Goal: Task Accomplishment & Management: Use online tool/utility

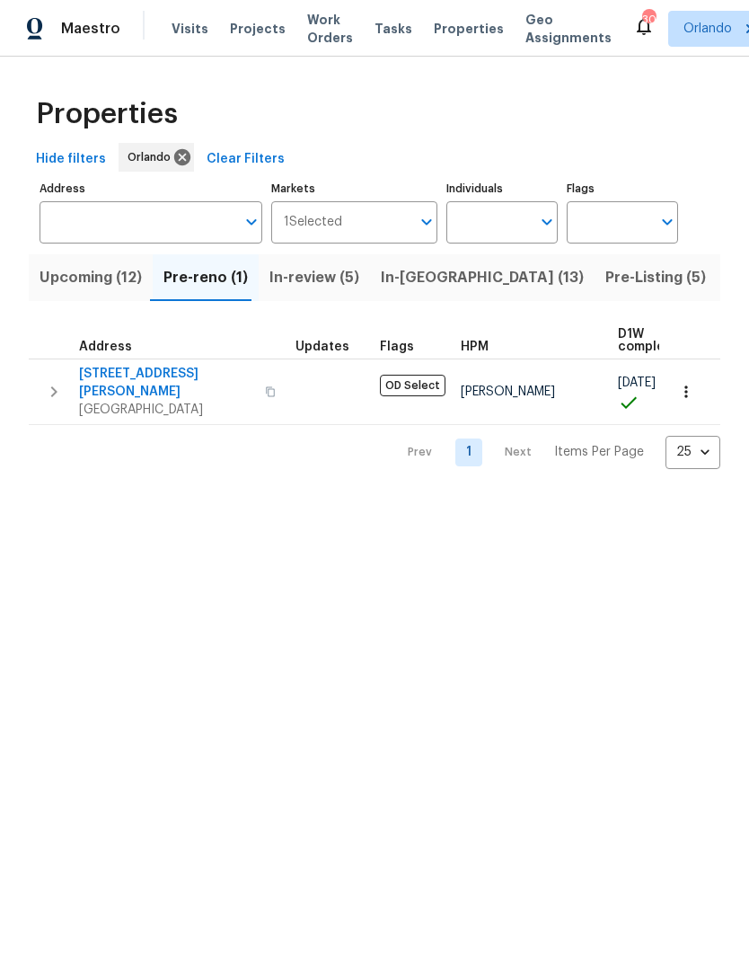
click at [511, 216] on input "Individuals" at bounding box center [488, 222] width 84 height 42
type input "[PERSON_NAME]"
click at [482, 269] on input "checkbox" at bounding box center [480, 279] width 38 height 38
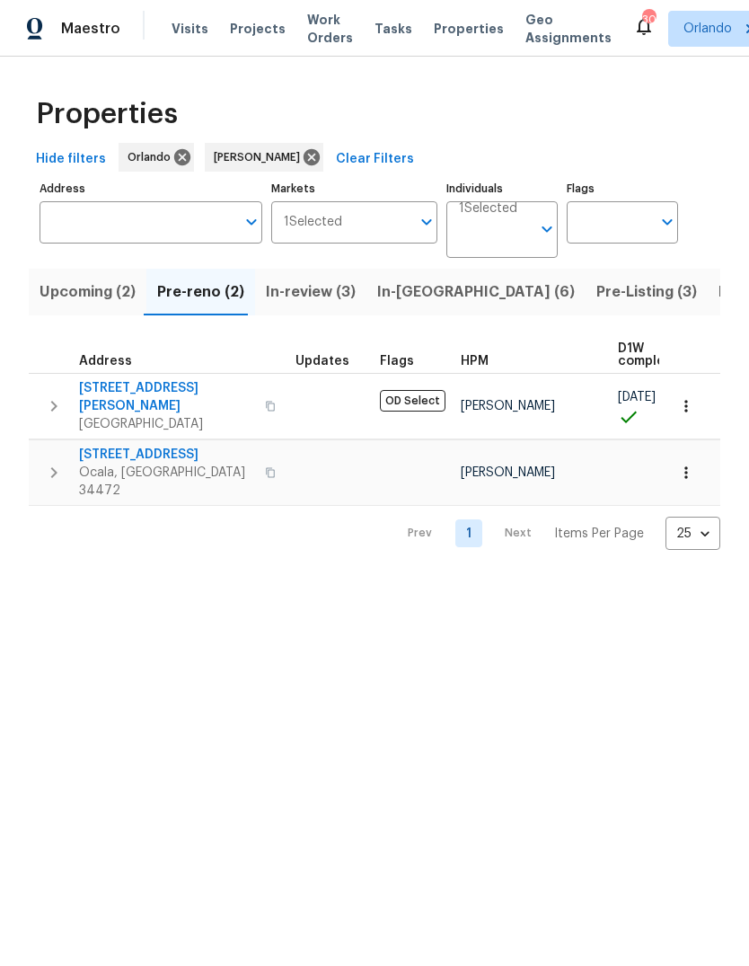
click at [75, 288] on span "Upcoming (2)" at bounding box center [88, 291] width 96 height 25
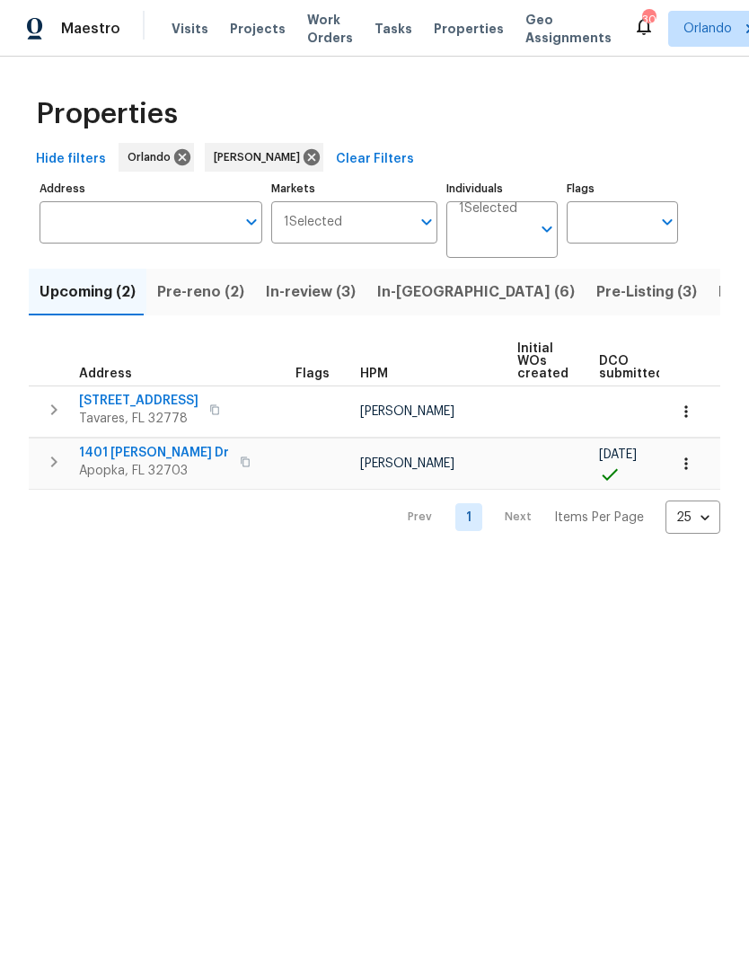
click at [102, 460] on span "1401 [PERSON_NAME] Dr" at bounding box center [154, 453] width 150 height 18
click at [691, 464] on icon "button" at bounding box center [686, 463] width 18 height 18
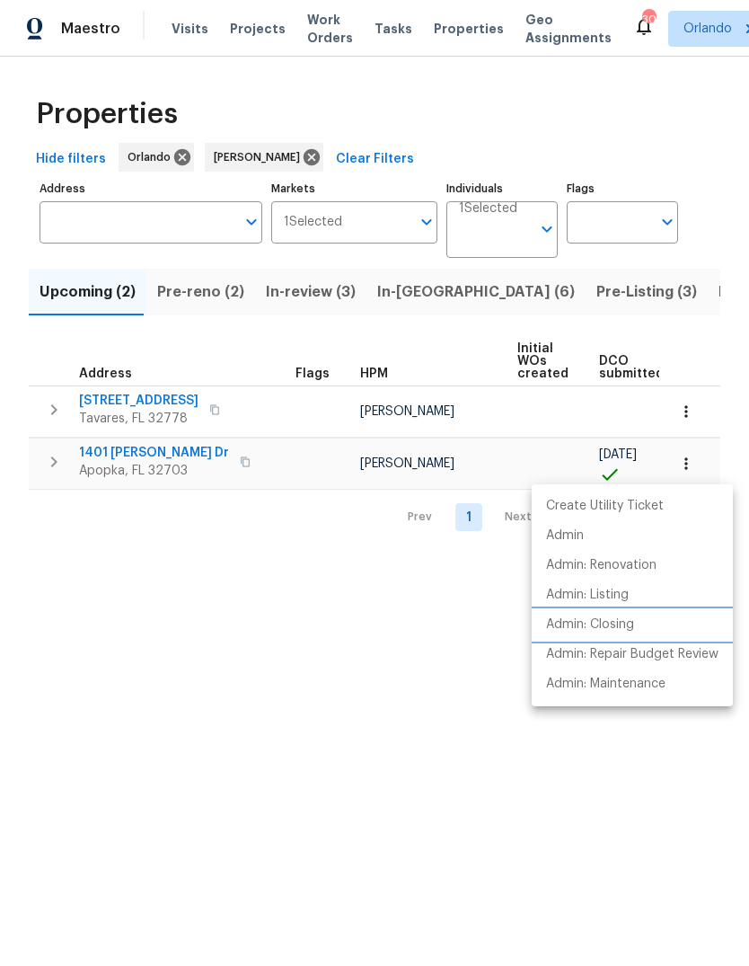
click at [658, 623] on li "Admin: Closing" at bounding box center [632, 625] width 201 height 30
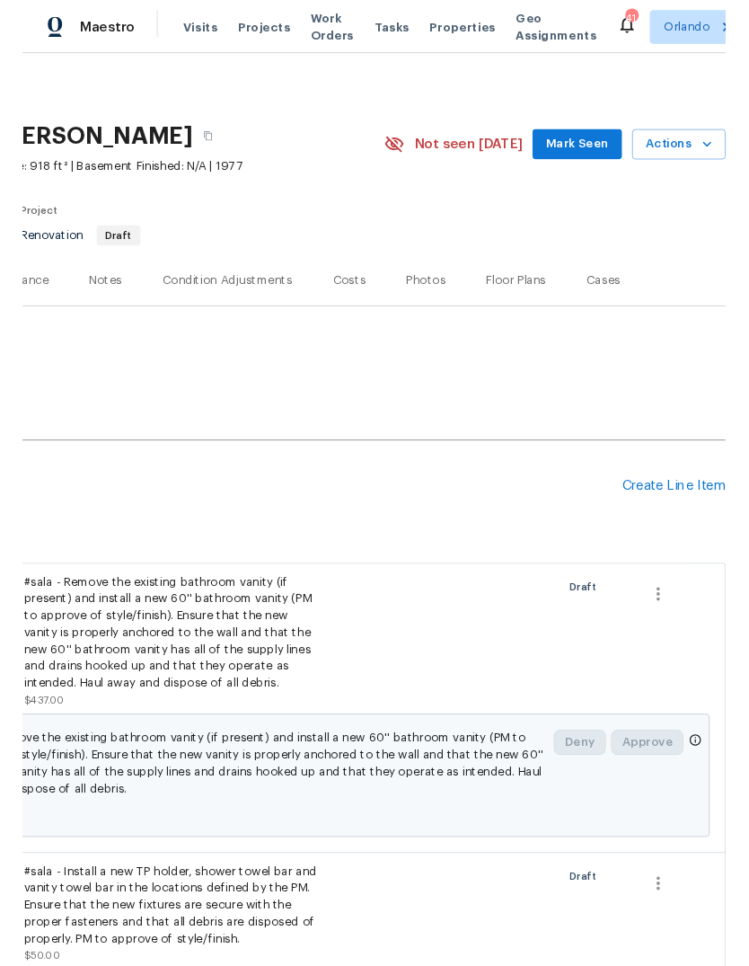
scroll to position [0, 266]
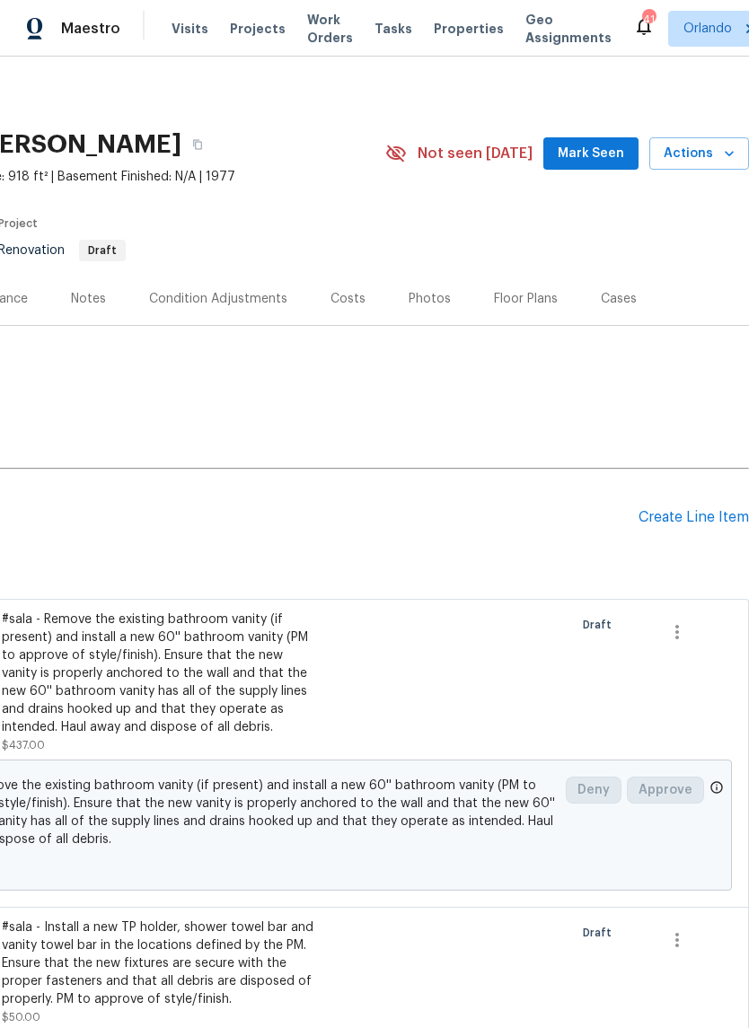
click at [692, 519] on div "Create Line Item" at bounding box center [694, 517] width 110 height 17
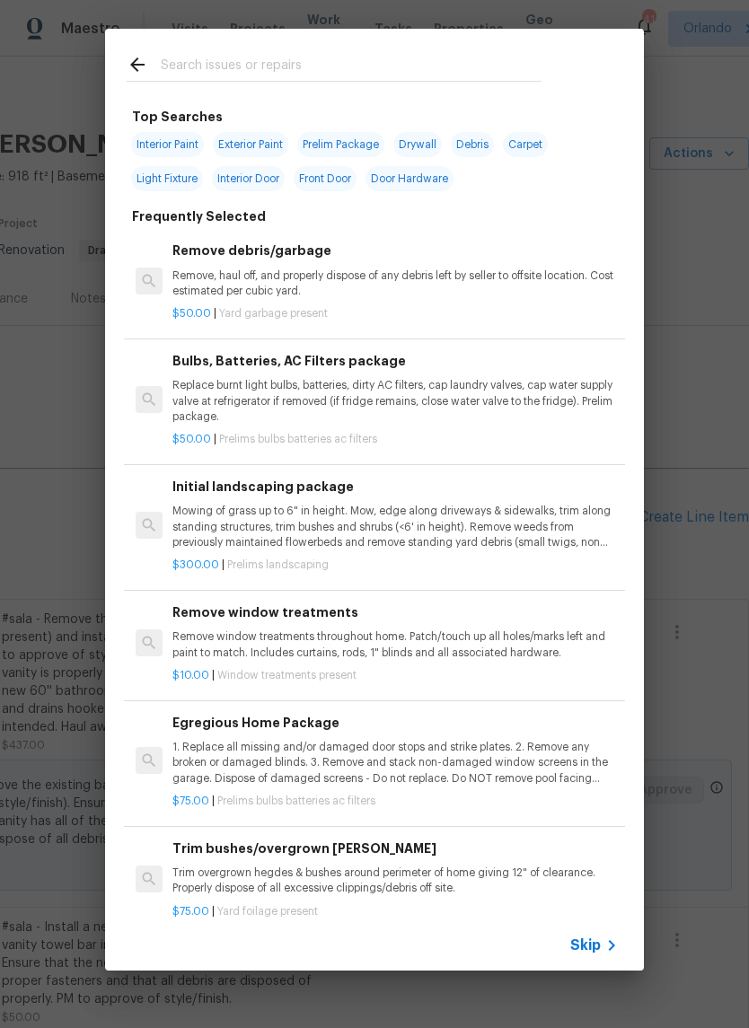
click at [211, 64] on input "text" at bounding box center [351, 67] width 381 height 27
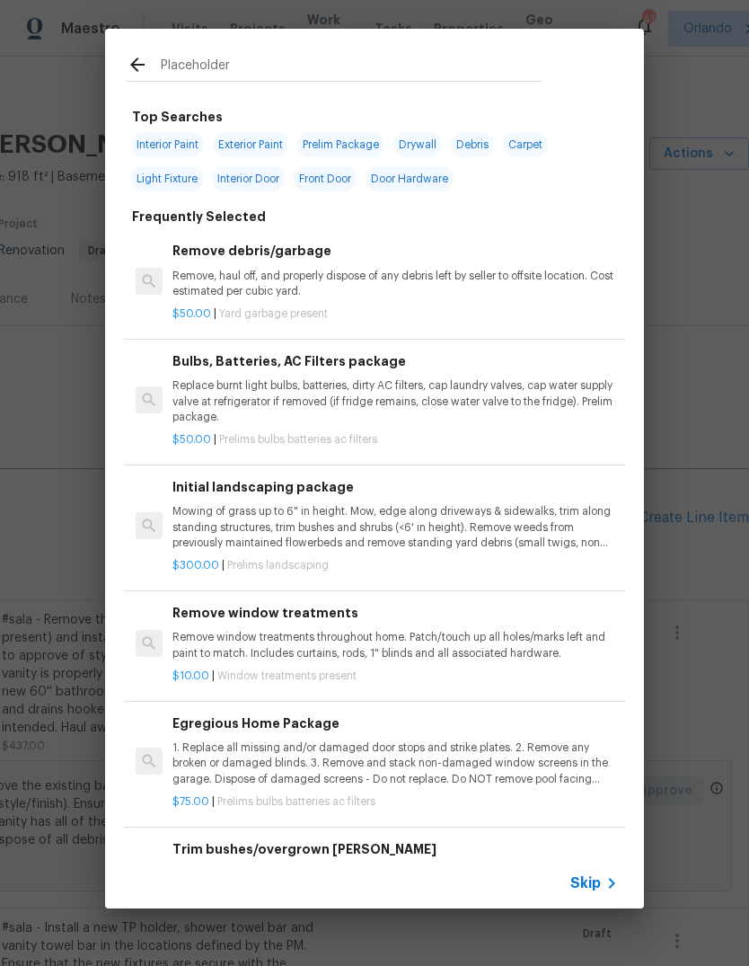
type input "Placeholder"
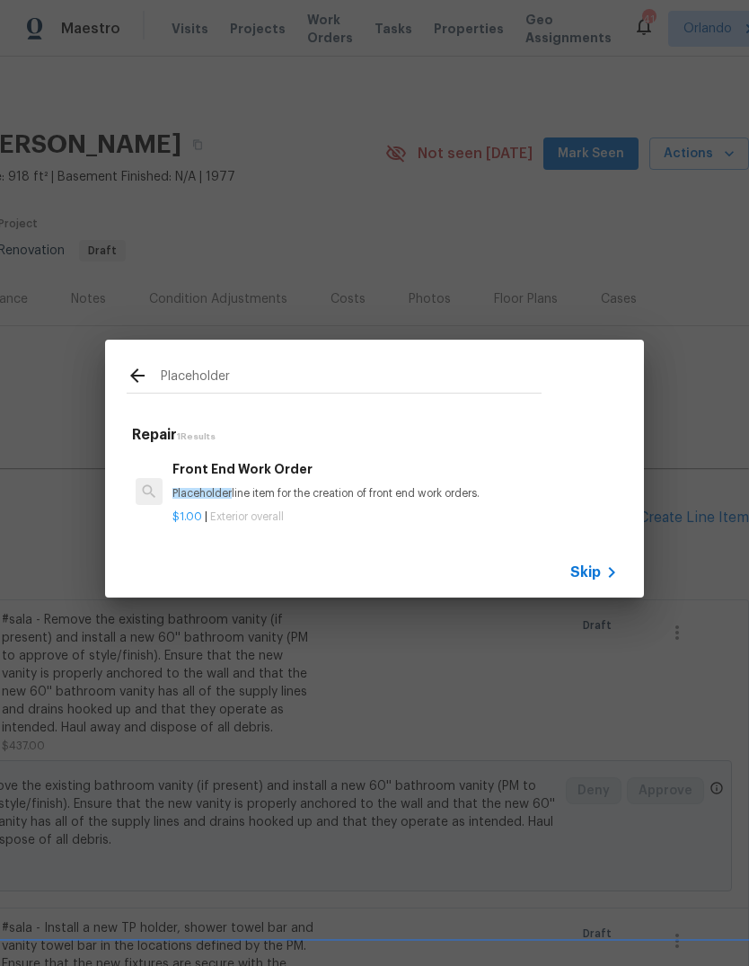
click at [152, 502] on div at bounding box center [149, 491] width 27 height 27
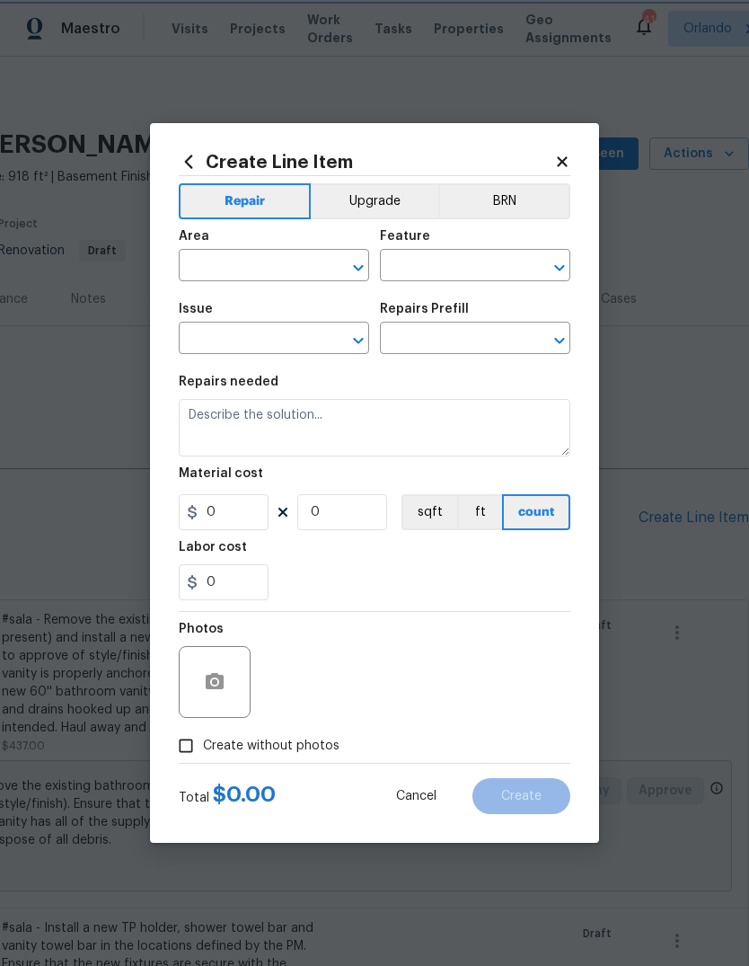
type input "Overall Exterior"
type input "Front End Work Order $1.00"
type textarea "Placeholder line item for the creation of front end work orders."
type input "1"
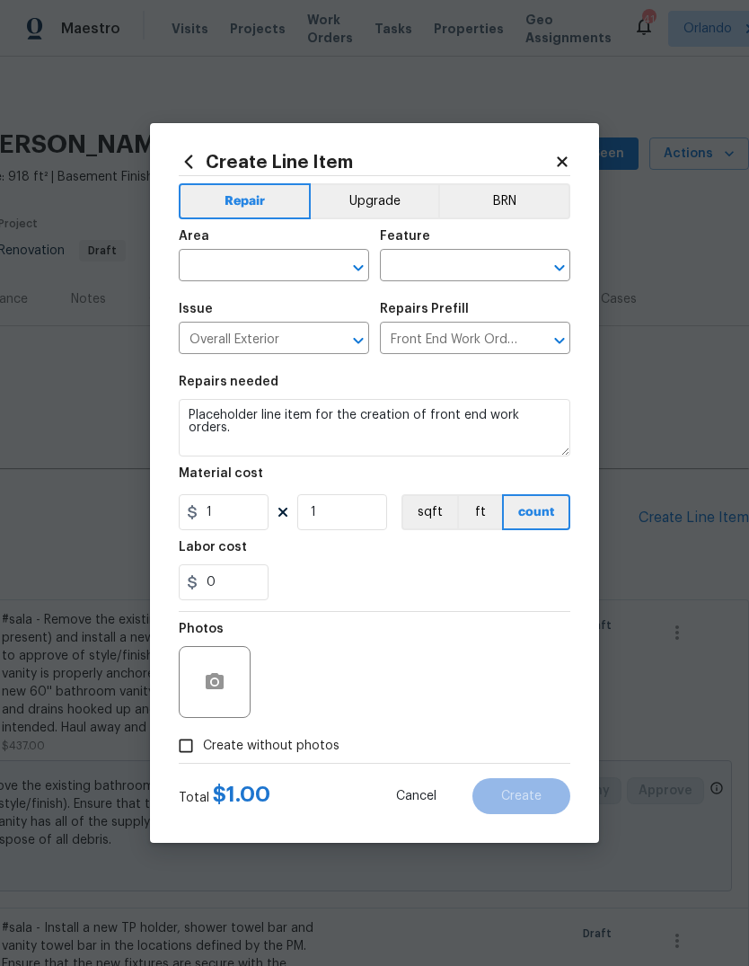
click at [218, 281] on span "Area ​" at bounding box center [274, 255] width 190 height 73
click at [225, 273] on input "text" at bounding box center [249, 267] width 140 height 28
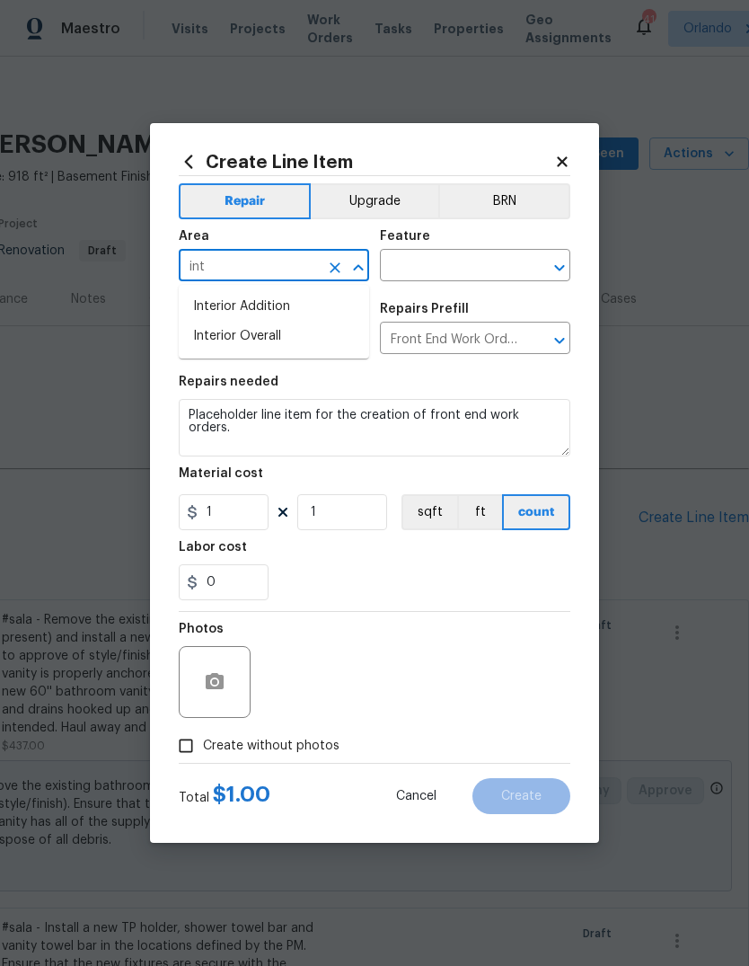
click at [224, 343] on li "Interior Overall" at bounding box center [274, 337] width 190 height 30
type input "Interior Overall"
click at [456, 276] on input "text" at bounding box center [450, 267] width 140 height 28
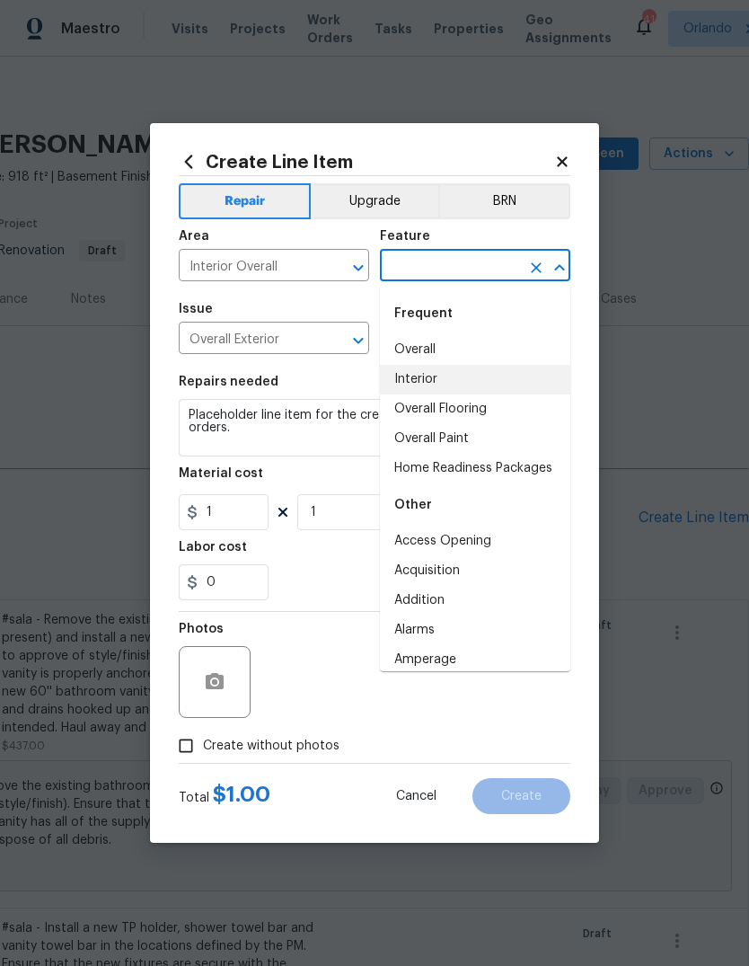
click at [457, 378] on li "Interior" at bounding box center [475, 380] width 190 height 30
type input "Interior"
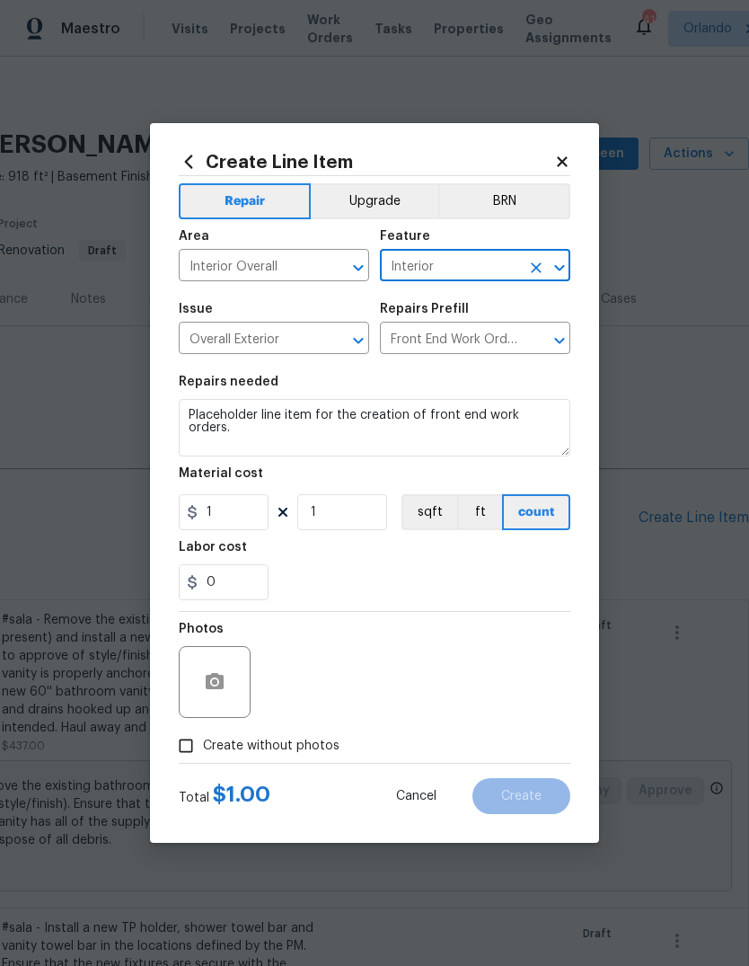
click at [492, 548] on div "Labor cost" at bounding box center [375, 552] width 392 height 23
click at [197, 757] on input "Create without photos" at bounding box center [186, 745] width 34 height 34
checkbox input "true"
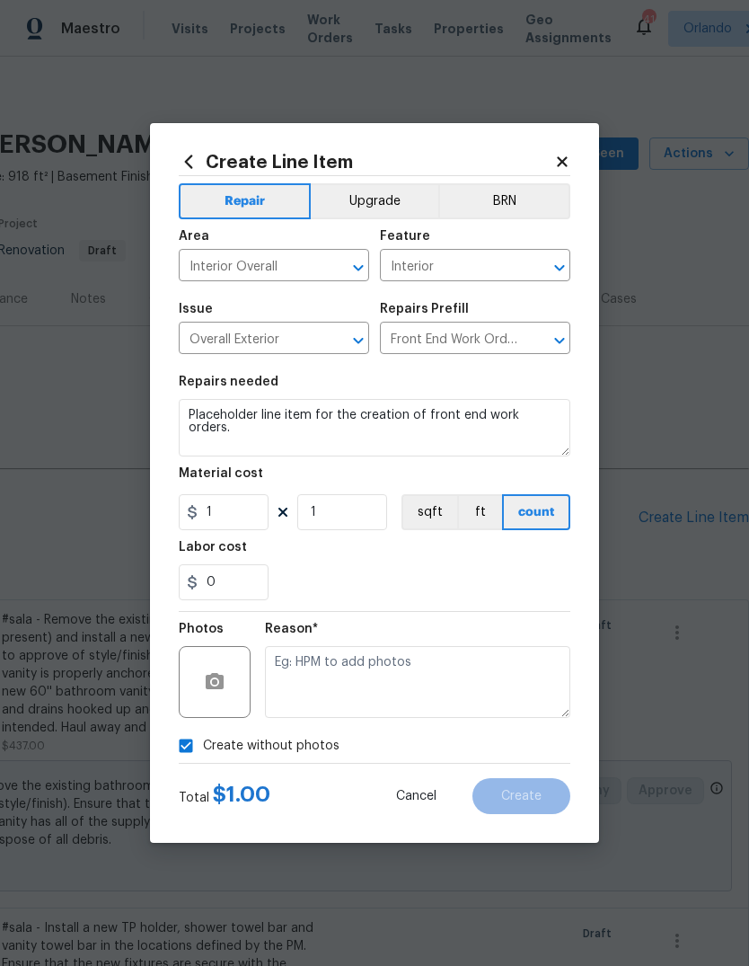
click at [488, 705] on textarea at bounding box center [417, 682] width 305 height 72
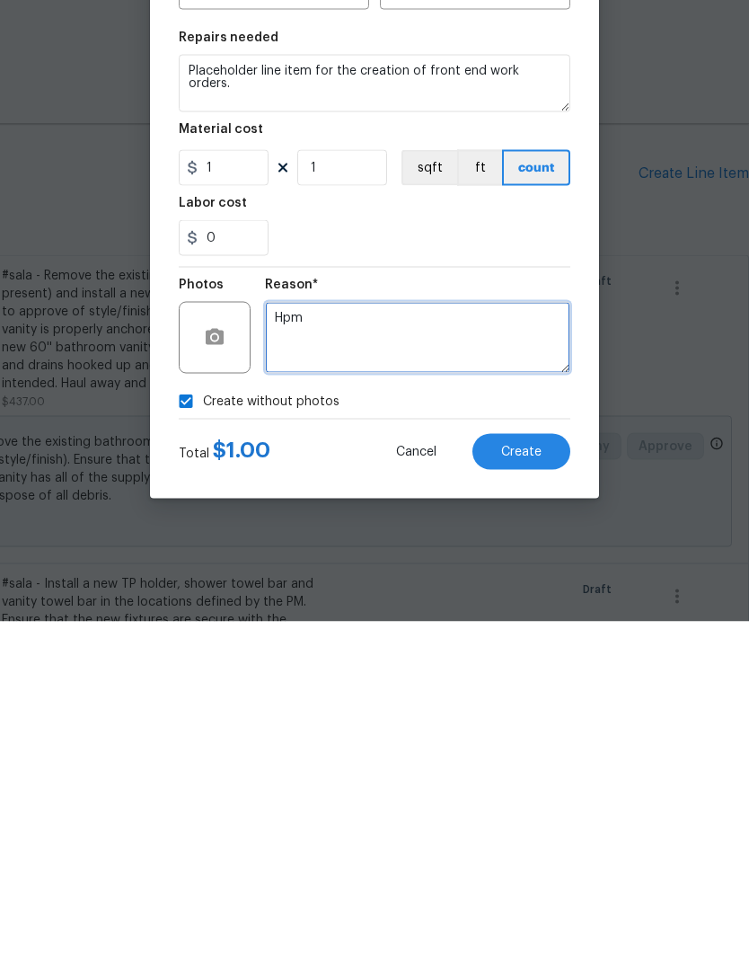
type textarea "Hpm"
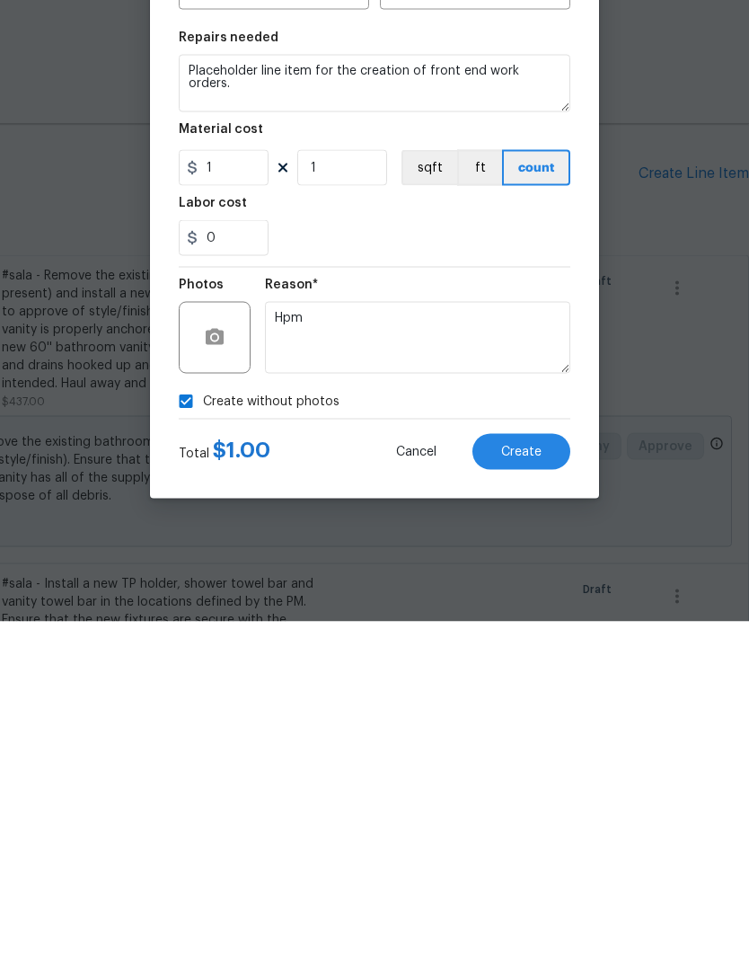
click at [541, 789] on span "Create" at bounding box center [521, 795] width 40 height 13
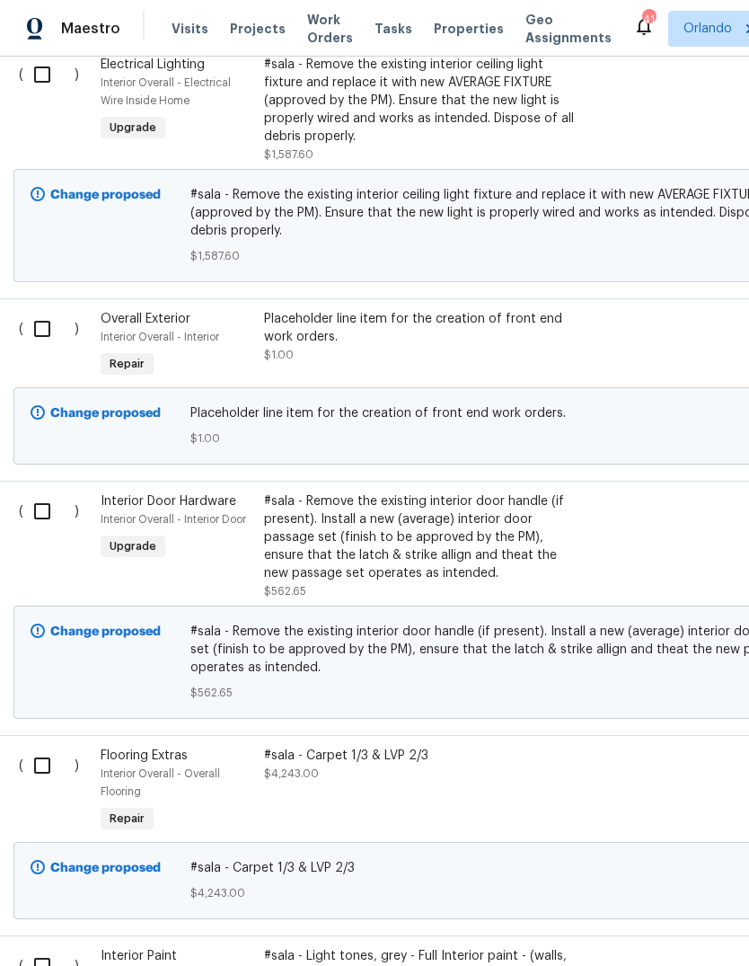
scroll to position [1383, 4]
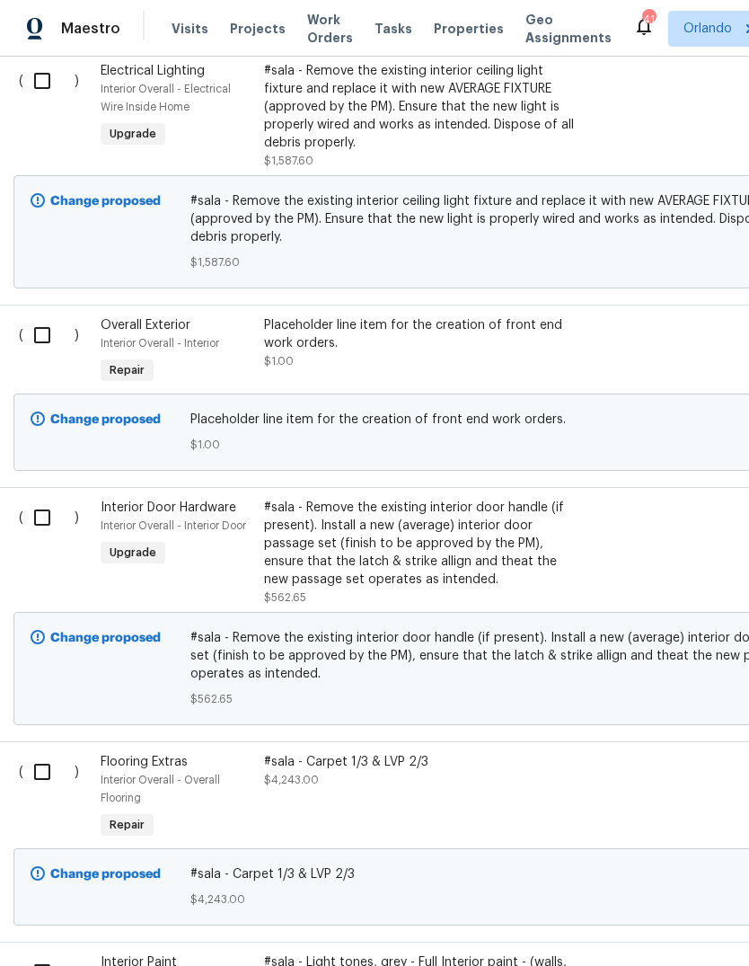
click at [38, 316] on input "checkbox" at bounding box center [48, 335] width 51 height 38
checkbox input "true"
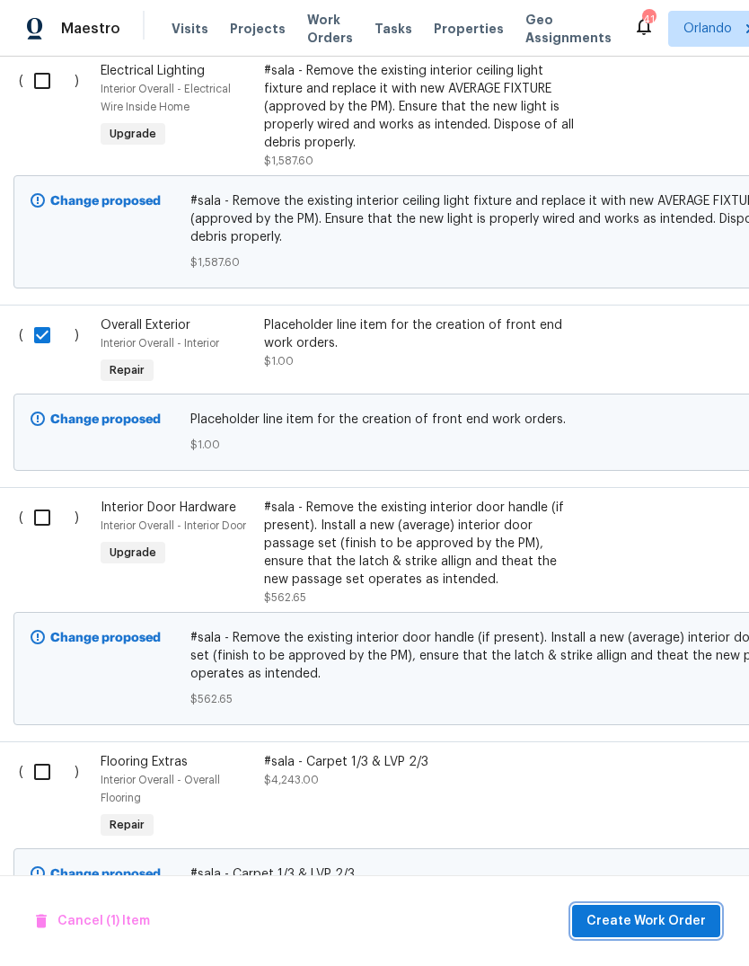
click at [673, 914] on span "Create Work Order" at bounding box center [645, 921] width 119 height 22
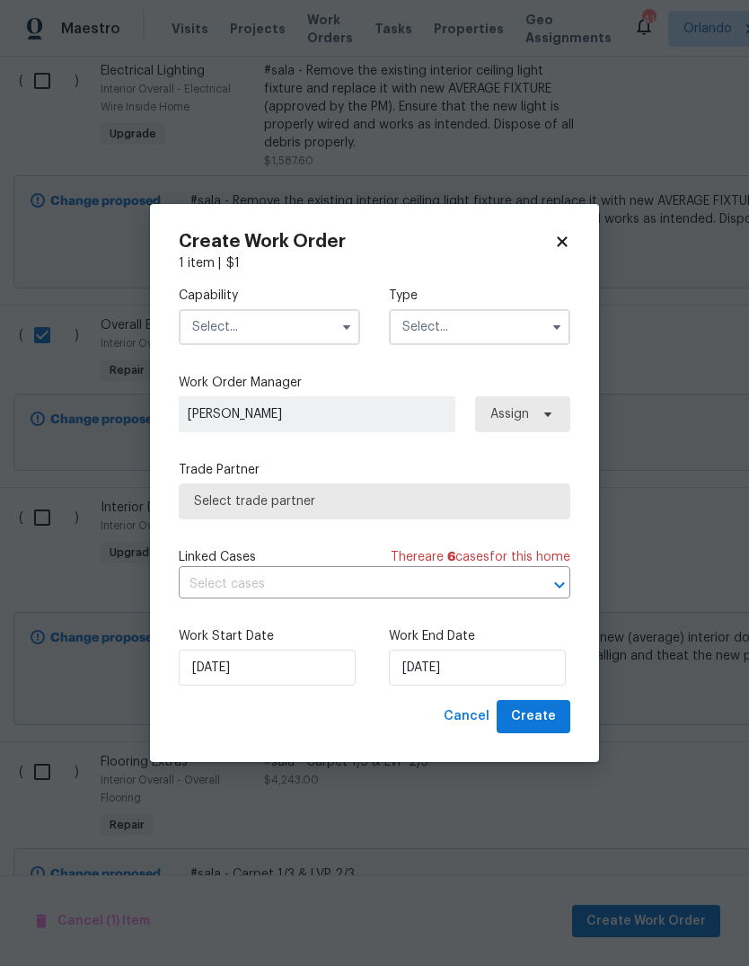
click at [214, 335] on input "text" at bounding box center [269, 327] width 181 height 36
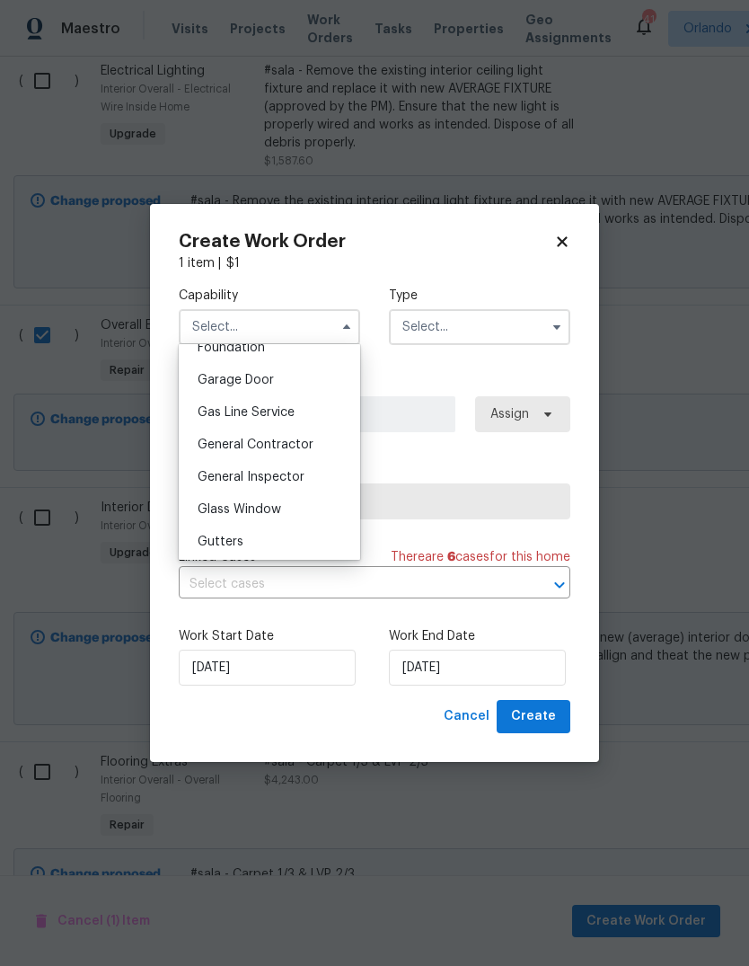
scroll to position [782, 0]
click at [217, 445] on span "General Contractor" at bounding box center [256, 441] width 116 height 13
type input "General Contractor"
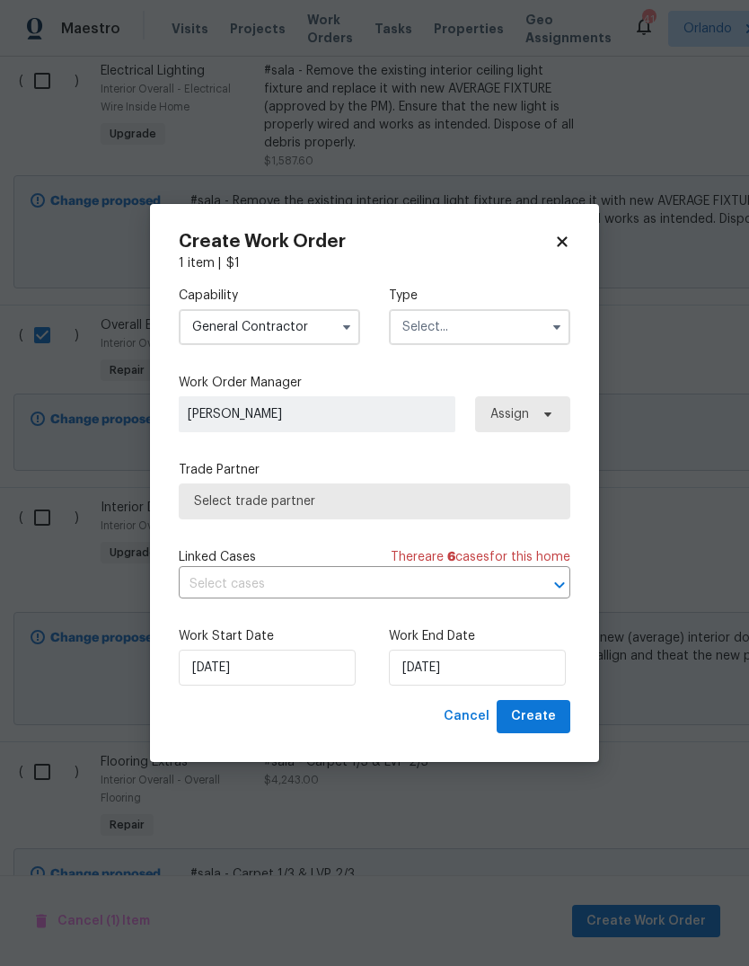
click at [529, 321] on input "text" at bounding box center [479, 327] width 181 height 36
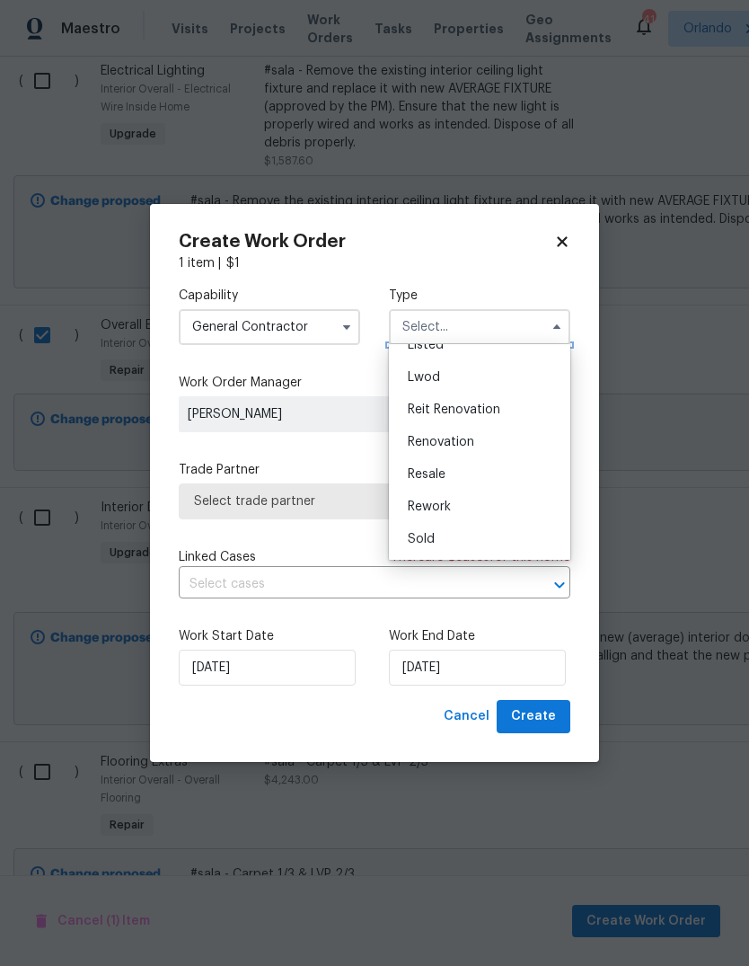
scroll to position [181, 0]
click at [477, 444] on div "Renovation" at bounding box center [479, 442] width 172 height 32
type input "Renovation"
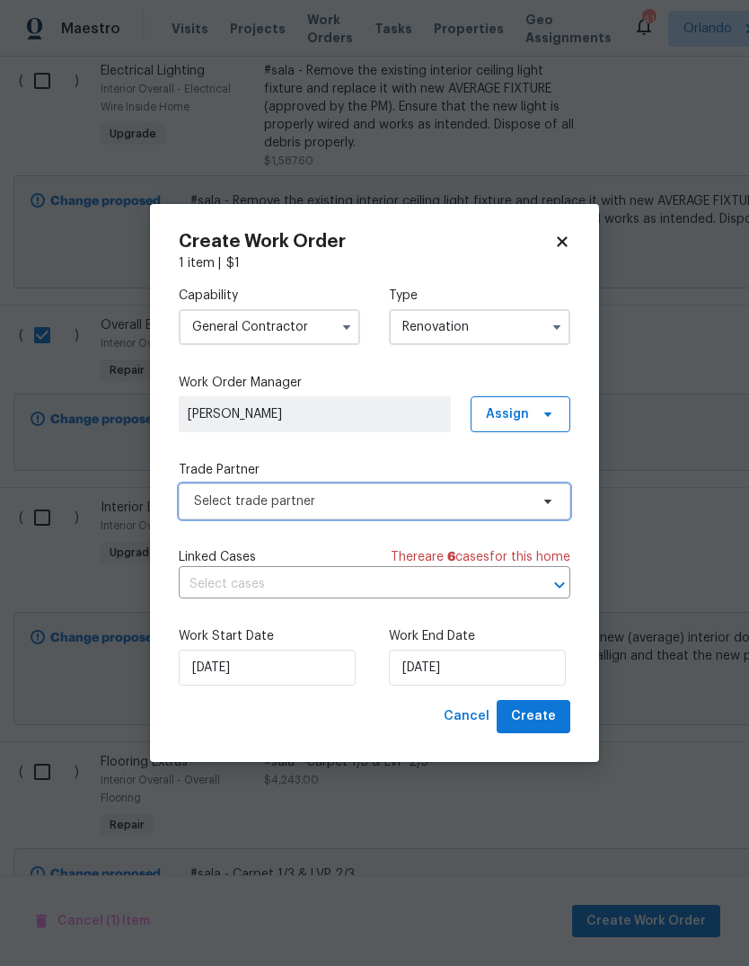
click at [518, 499] on span "Select trade partner" at bounding box center [361, 501] width 335 height 18
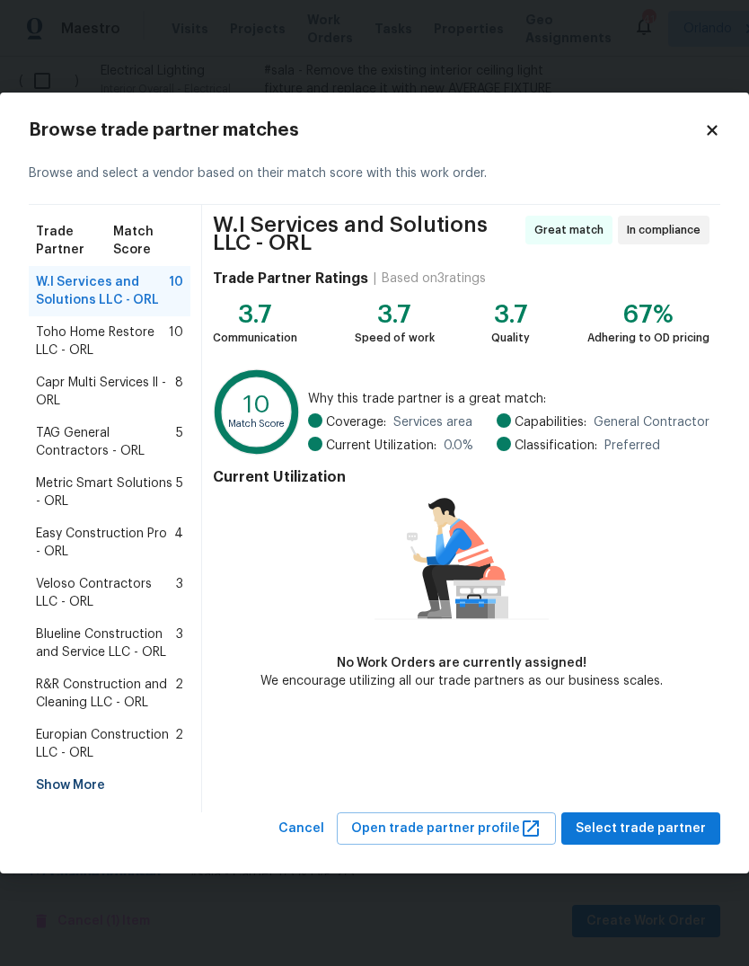
click at [64, 735] on span "Europian Construction LLC - ORL" at bounding box center [105, 744] width 139 height 36
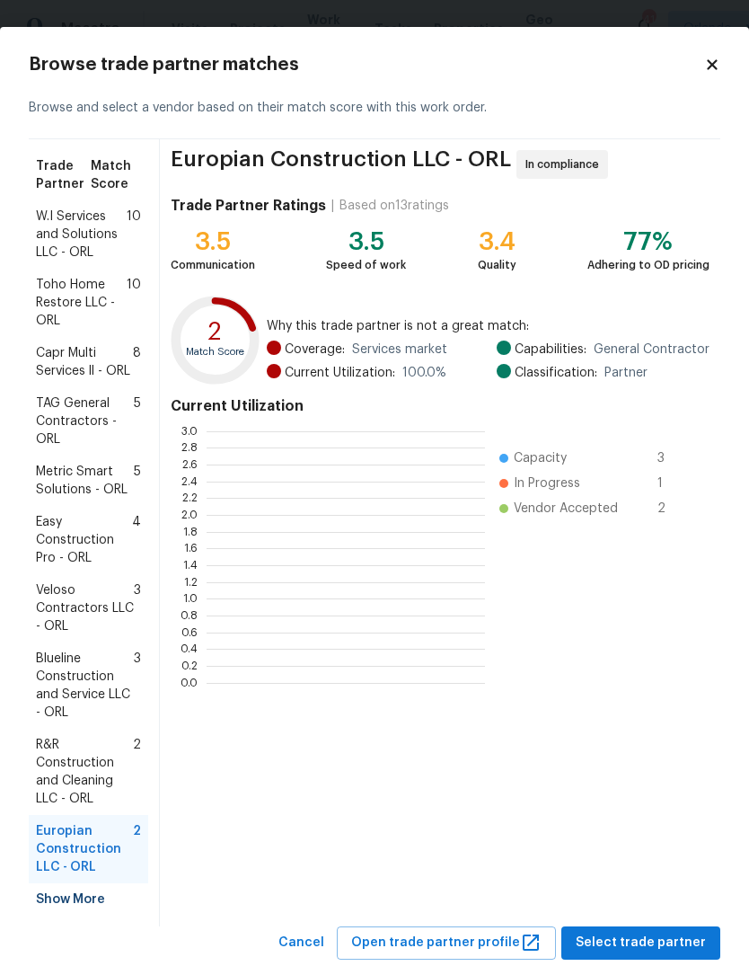
scroll to position [2, 2]
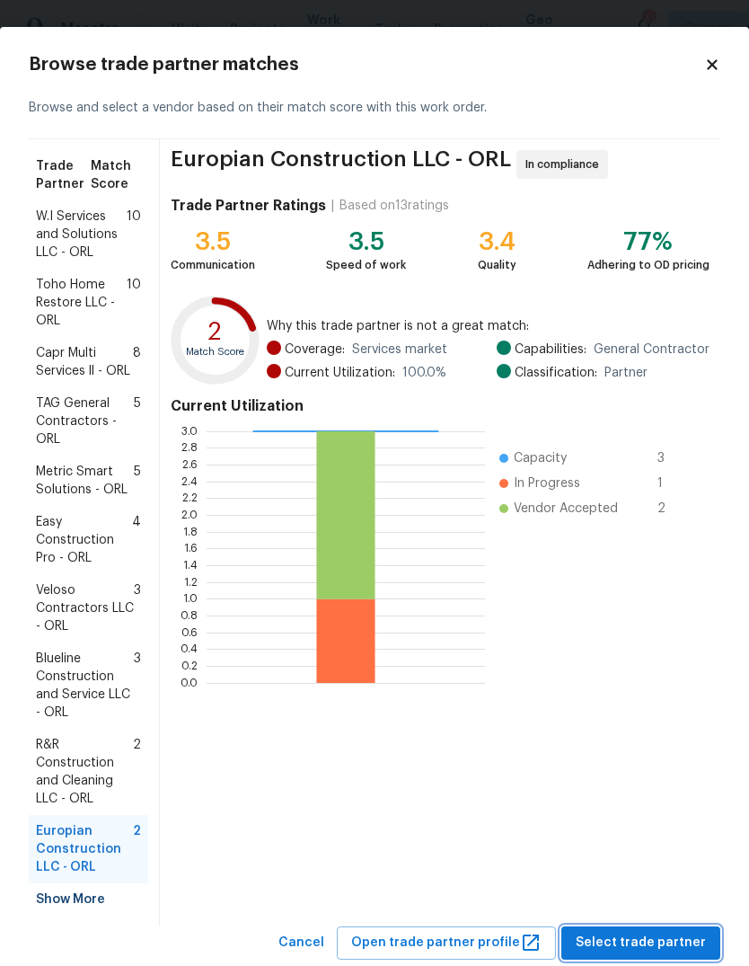
click at [666, 932] on span "Select trade partner" at bounding box center [641, 942] width 130 height 22
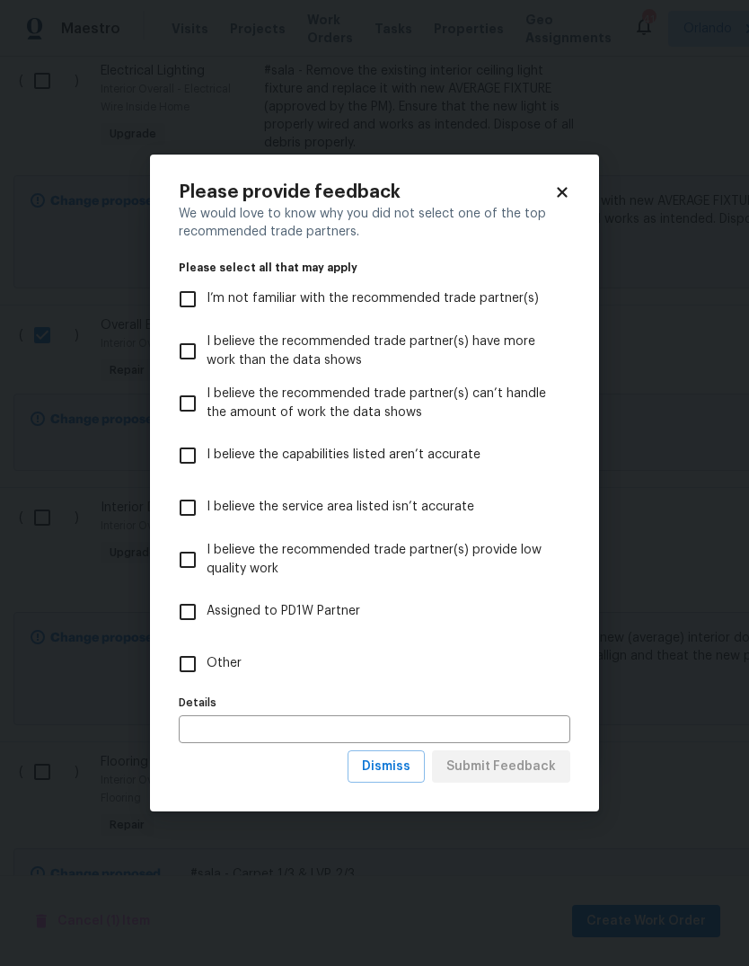
click at [203, 666] on input "Other" at bounding box center [188, 664] width 38 height 38
checkbox input "true"
click at [544, 759] on span "Submit Feedback" at bounding box center [501, 766] width 110 height 22
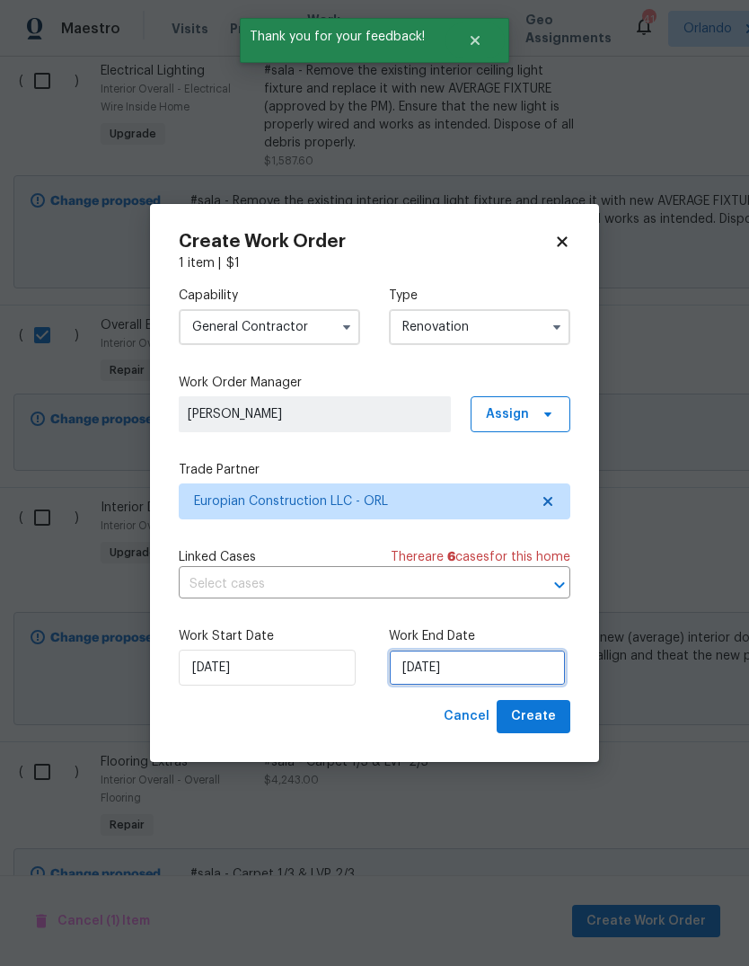
click at [507, 666] on input "[DATE]" at bounding box center [477, 667] width 177 height 36
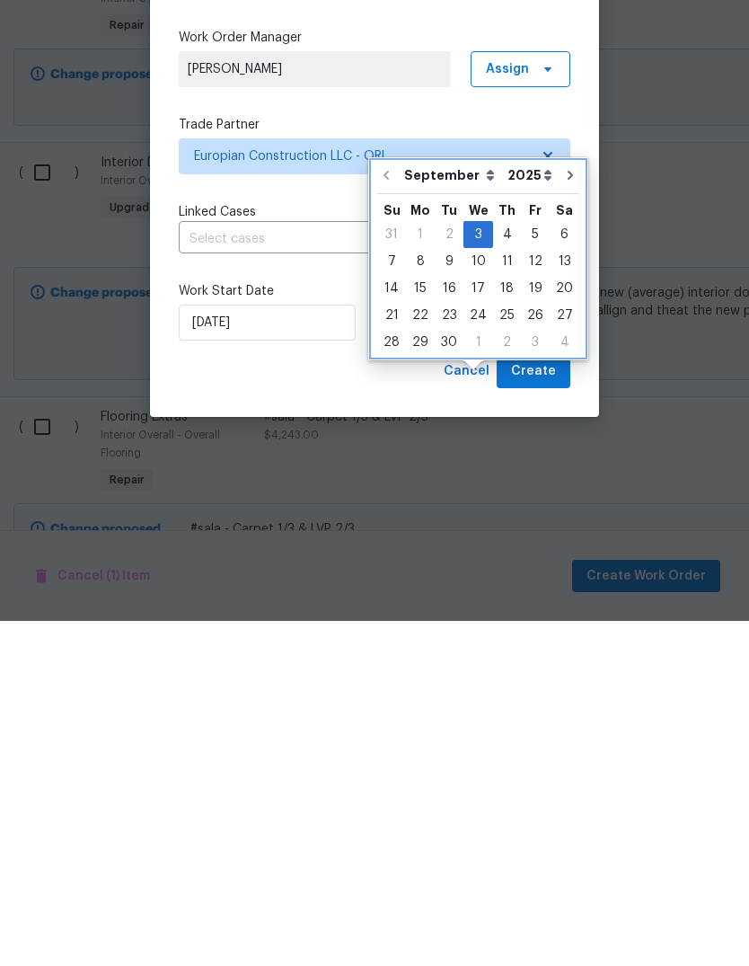
click at [563, 513] on icon "Go to next month" at bounding box center [570, 520] width 14 height 14
type input "[DATE]"
select select "9"
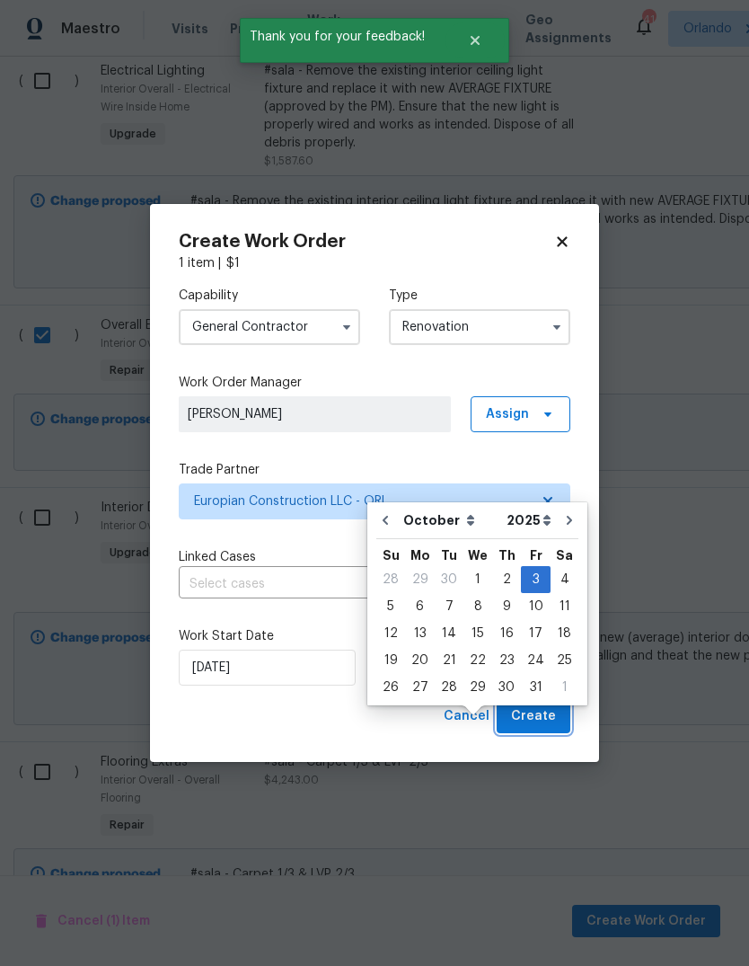
click at [536, 718] on span "Create" at bounding box center [533, 716] width 45 height 22
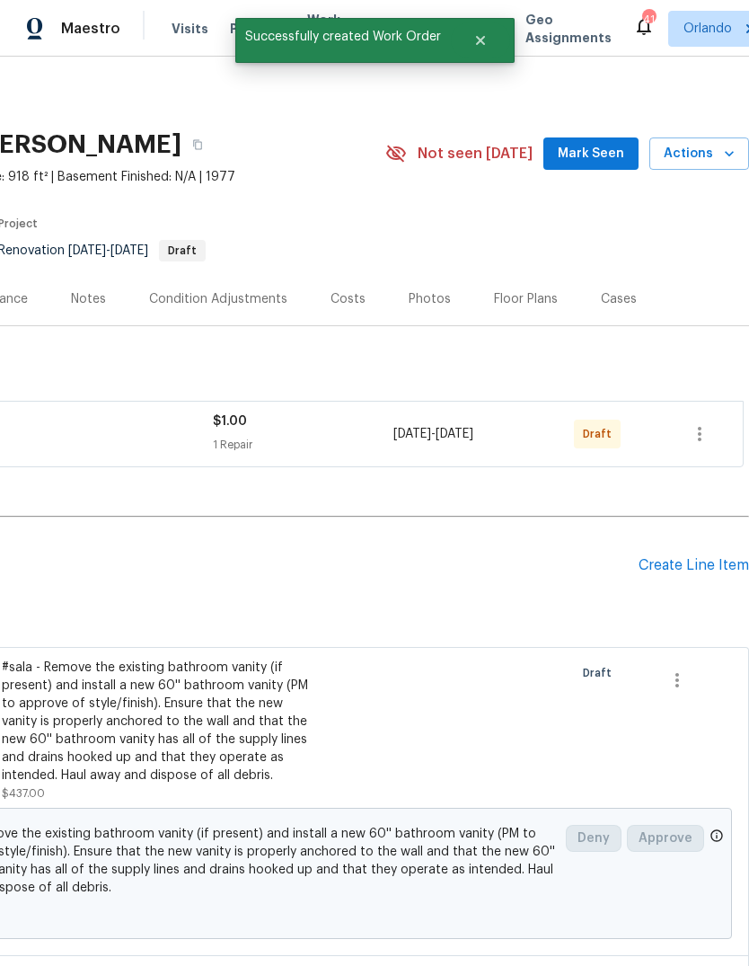
scroll to position [0, 266]
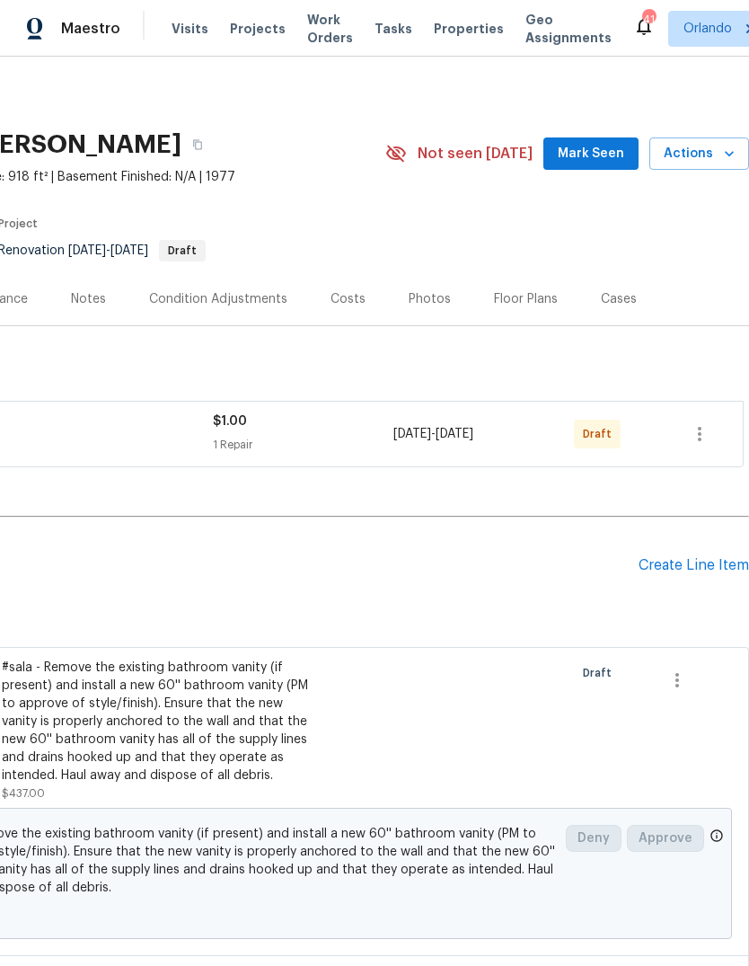
click at [703, 557] on div "Create Line Item" at bounding box center [694, 565] width 110 height 17
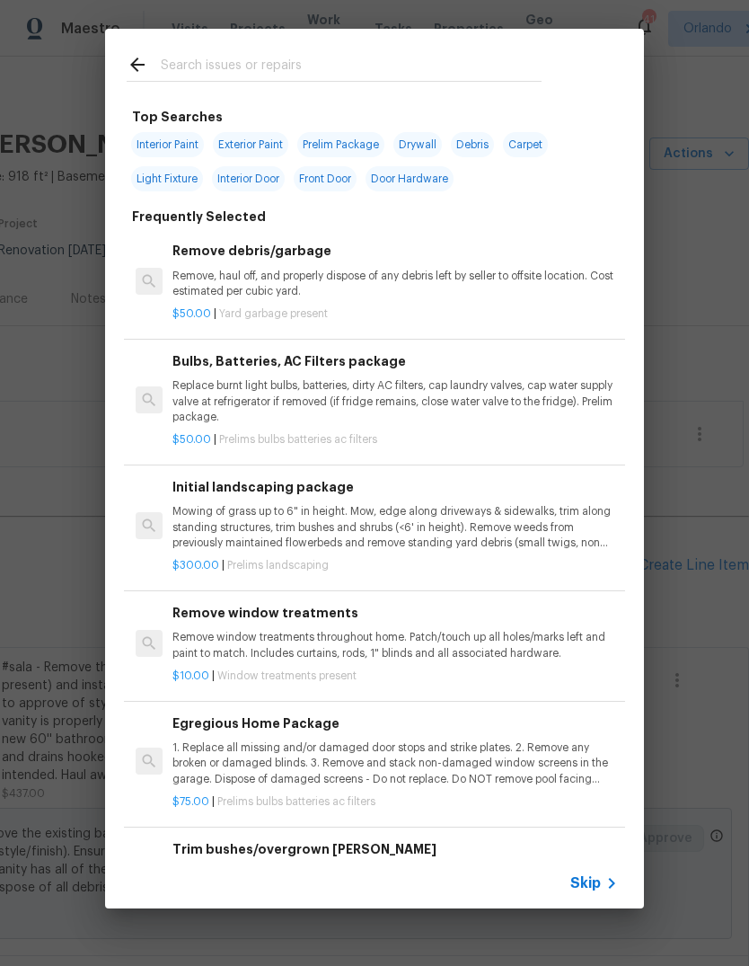
click at [188, 60] on input "text" at bounding box center [351, 67] width 381 height 27
type input "Clean"
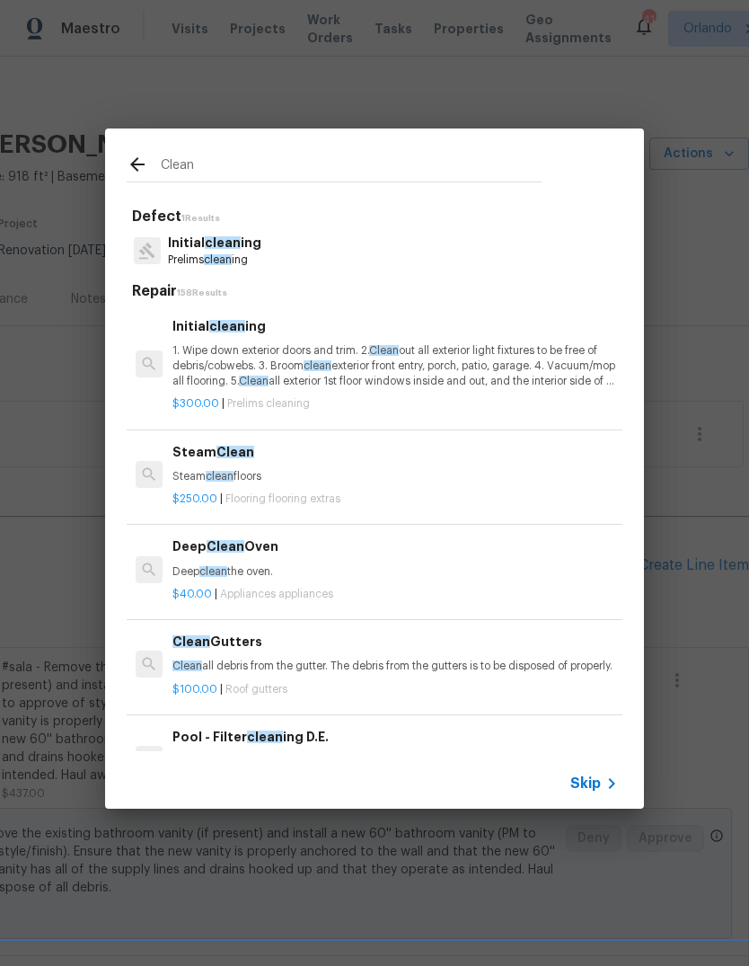
click at [211, 357] on p "1. Wipe down exterior doors and trim. 2. Clean out all exterior light fixtures …" at bounding box center [394, 366] width 445 height 46
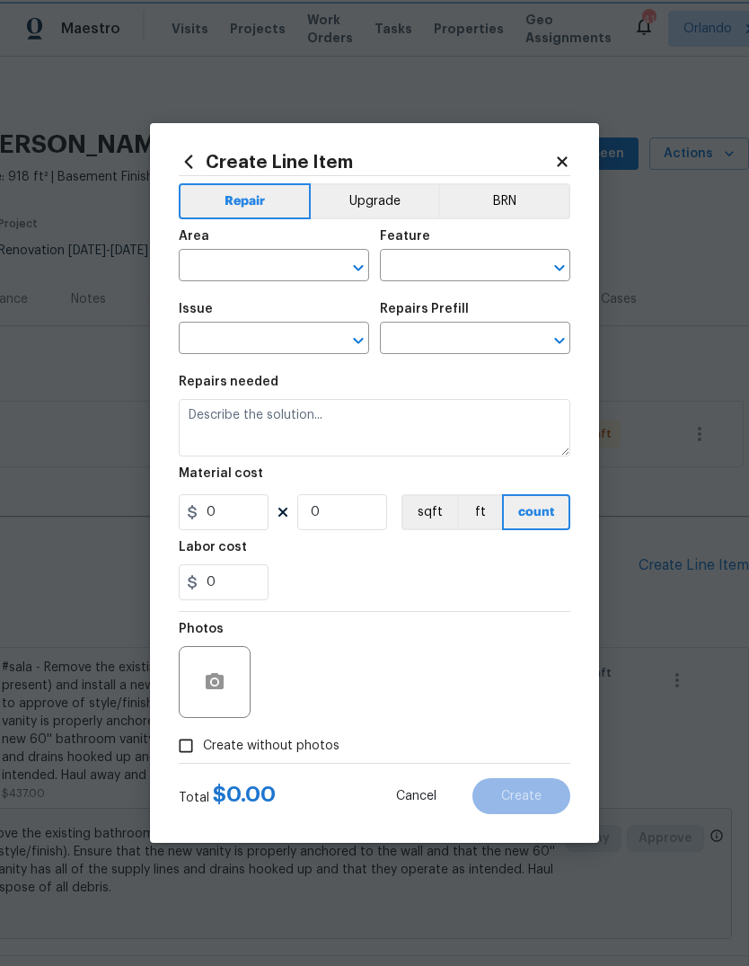
type input "Home Readiness Packages"
type input "Initial cleaning"
type input "Initial cleaning $300.00"
type textarea "1. Wipe down exterior doors and trim. 2. Clean out all exterior light fixtures …"
type input "300"
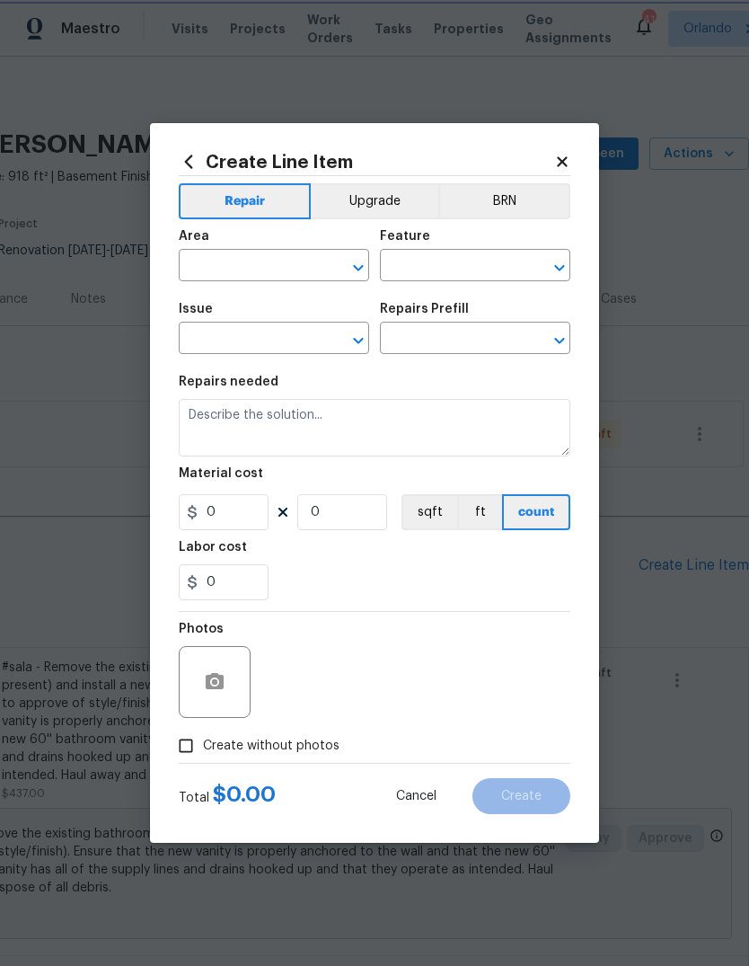
type input "1"
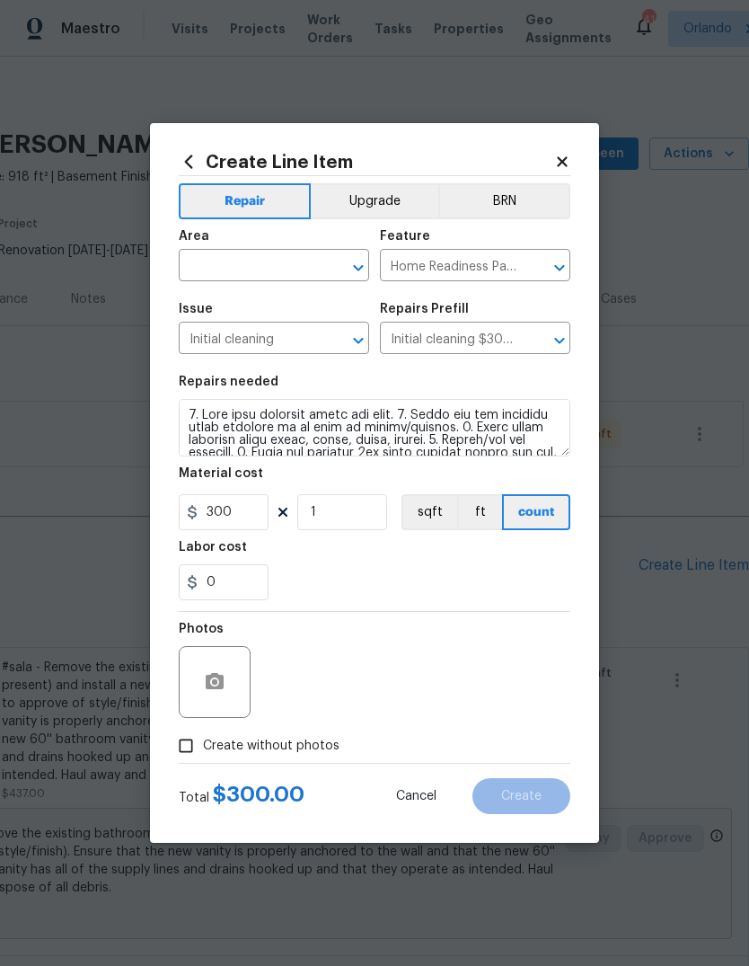
click at [189, 276] on input "text" at bounding box center [249, 267] width 140 height 28
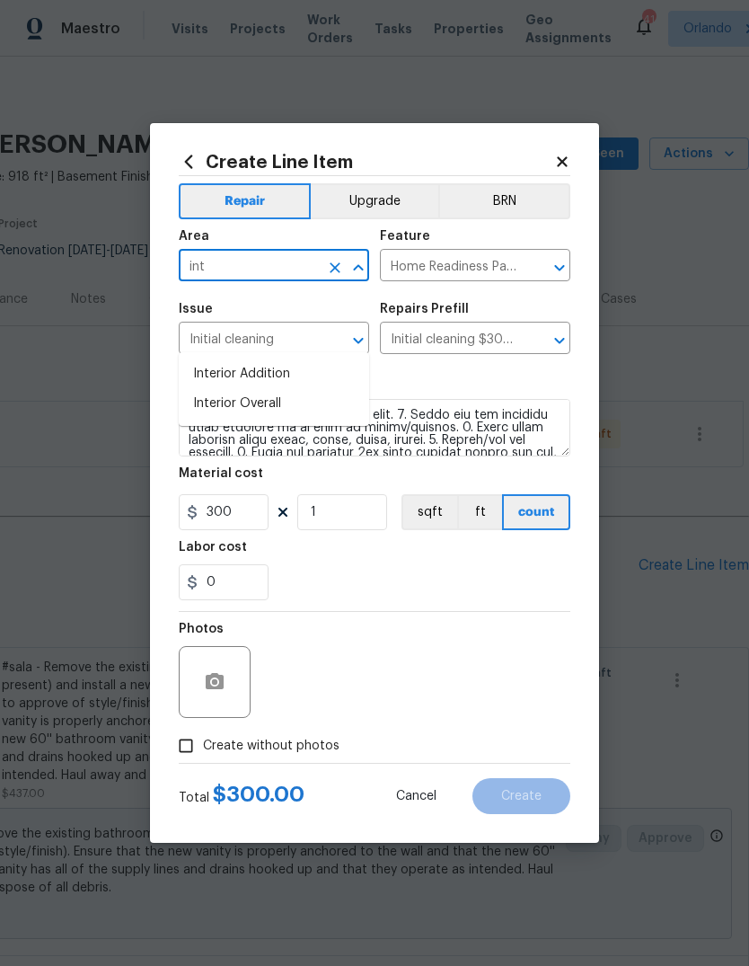
click at [222, 389] on li "Interior Overall" at bounding box center [274, 404] width 190 height 30
type input "Interior Overall"
click at [503, 560] on div "Labor cost" at bounding box center [375, 552] width 392 height 23
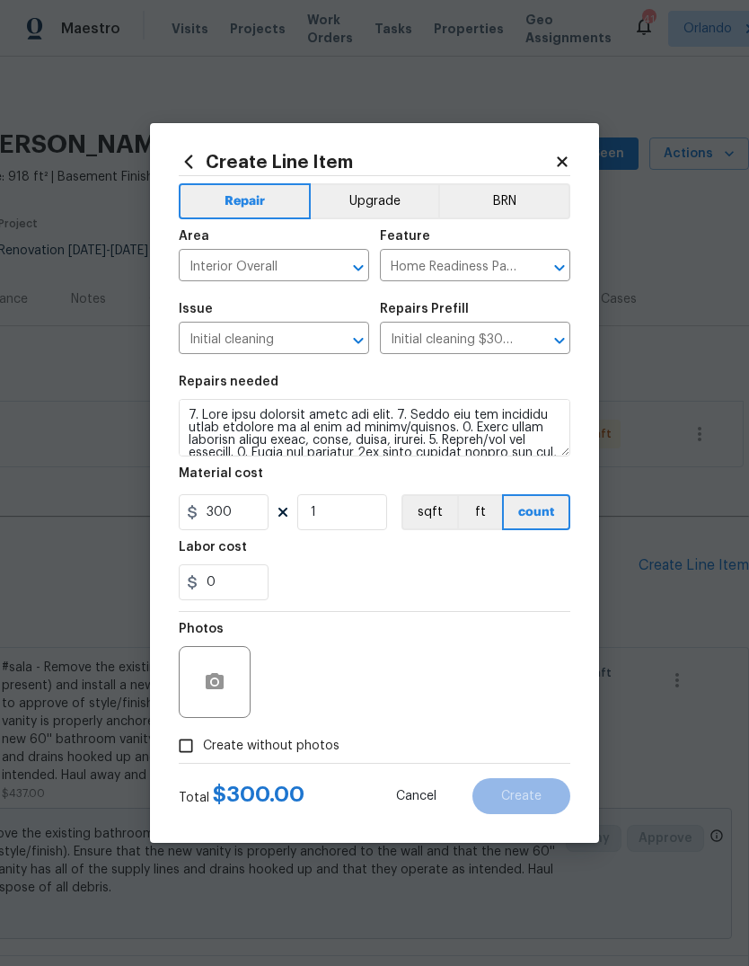
click at [193, 745] on input "Create without photos" at bounding box center [186, 745] width 34 height 34
checkbox input "true"
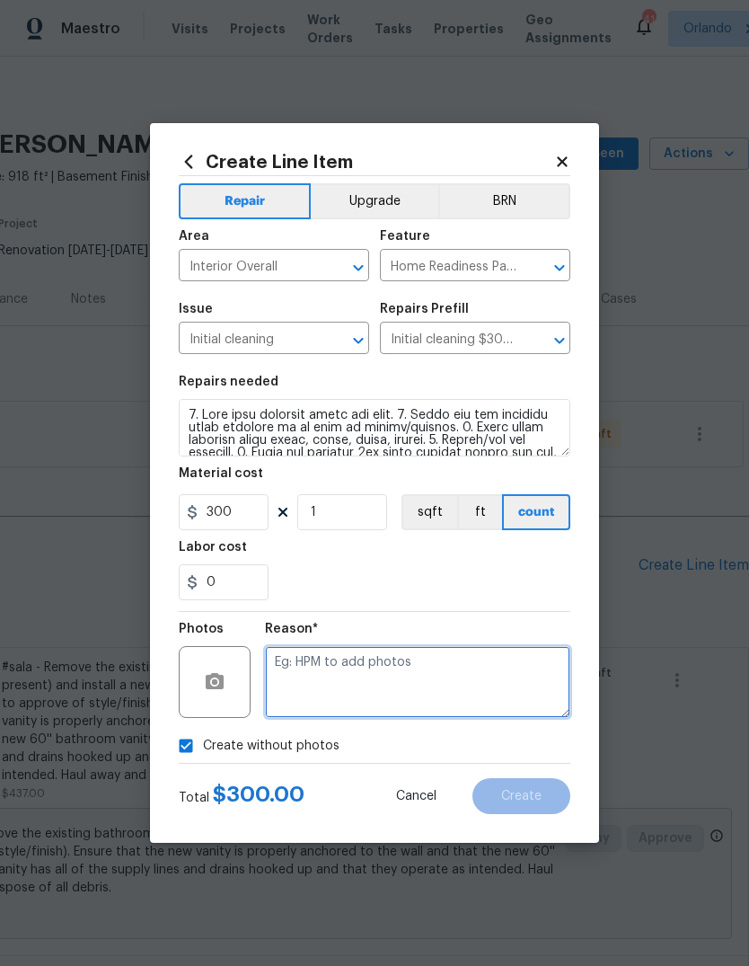
click at [491, 693] on textarea at bounding box center [417, 682] width 305 height 72
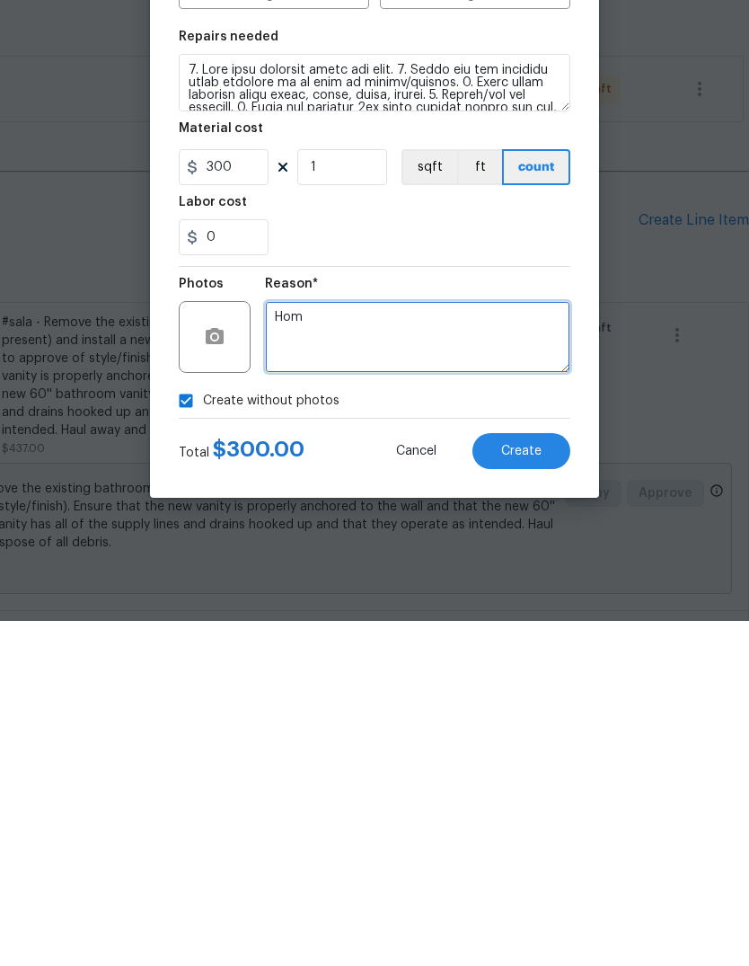
type textarea "Hom"
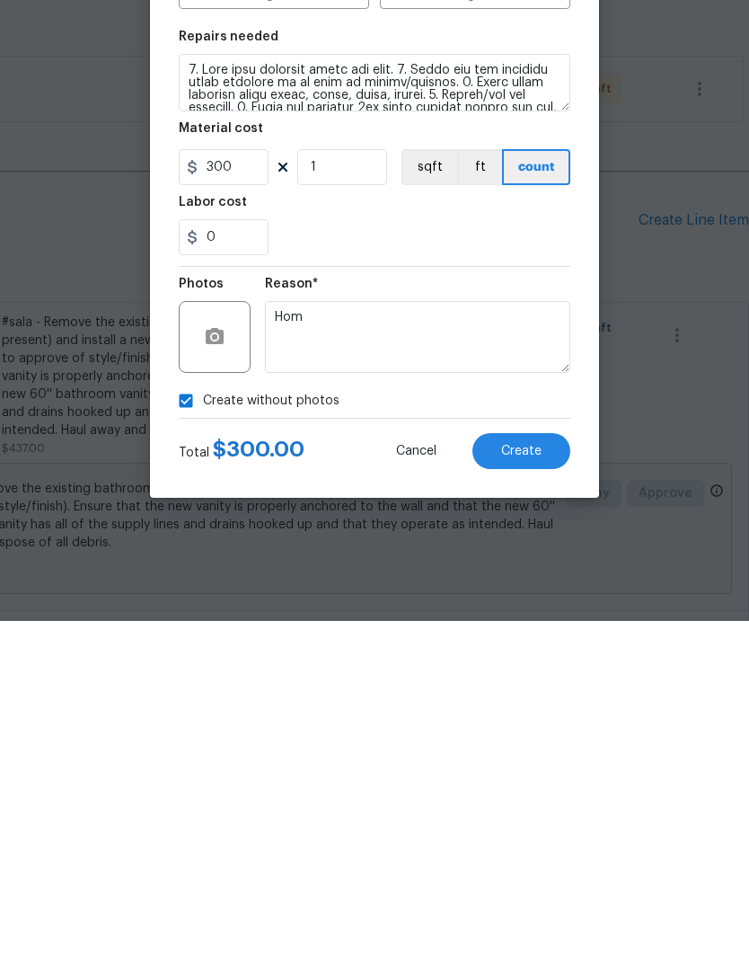
click at [529, 778] on button "Create" at bounding box center [521, 796] width 98 height 36
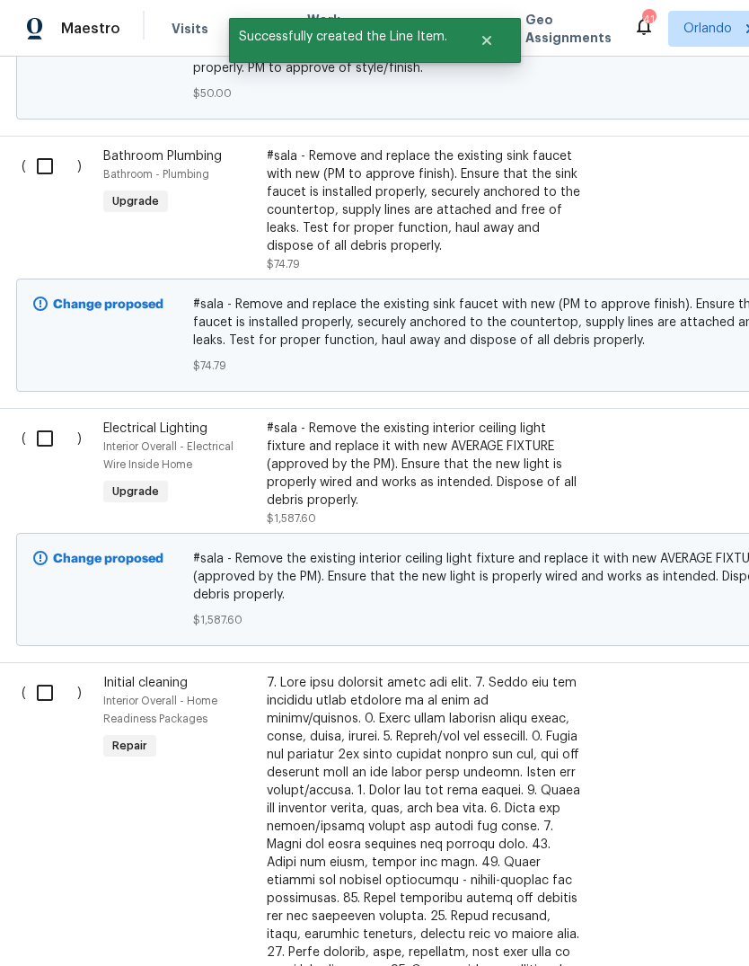
scroll to position [1073, 2]
click at [41, 674] on input "checkbox" at bounding box center [50, 693] width 51 height 38
checkbox input "true"
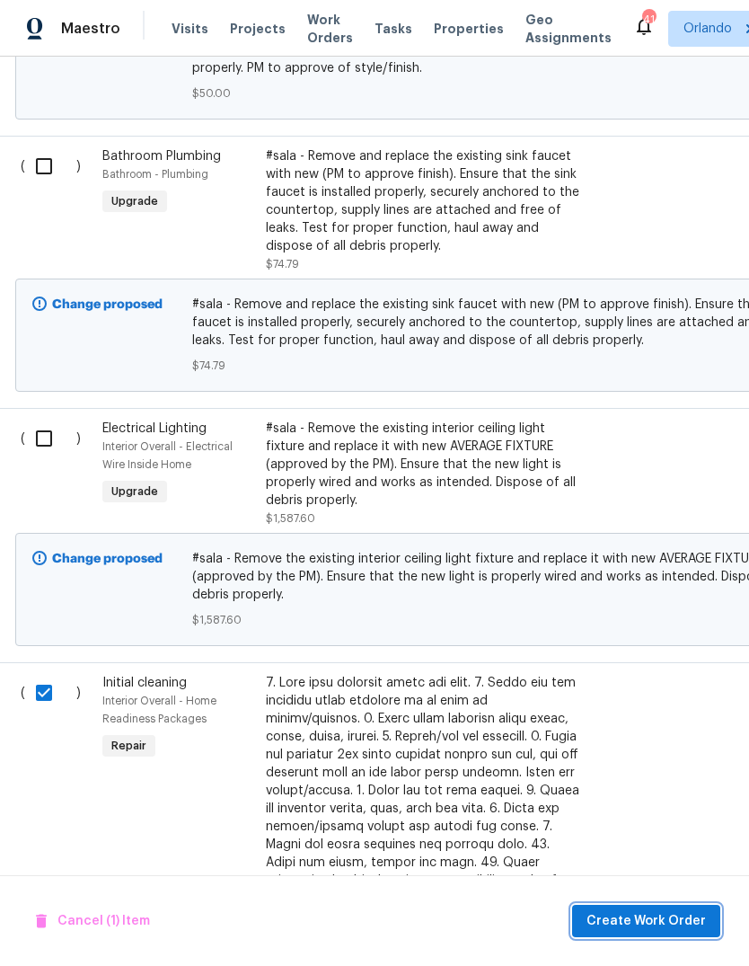
click at [675, 908] on button "Create Work Order" at bounding box center [646, 920] width 148 height 33
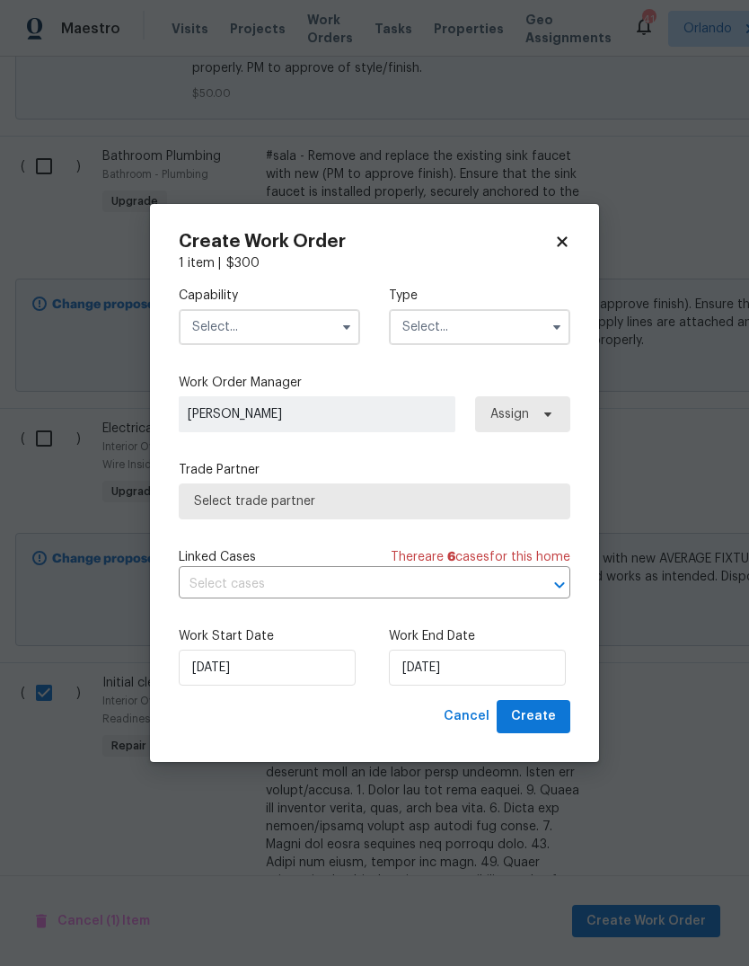
click at [220, 327] on input "text" at bounding box center [269, 327] width 181 height 36
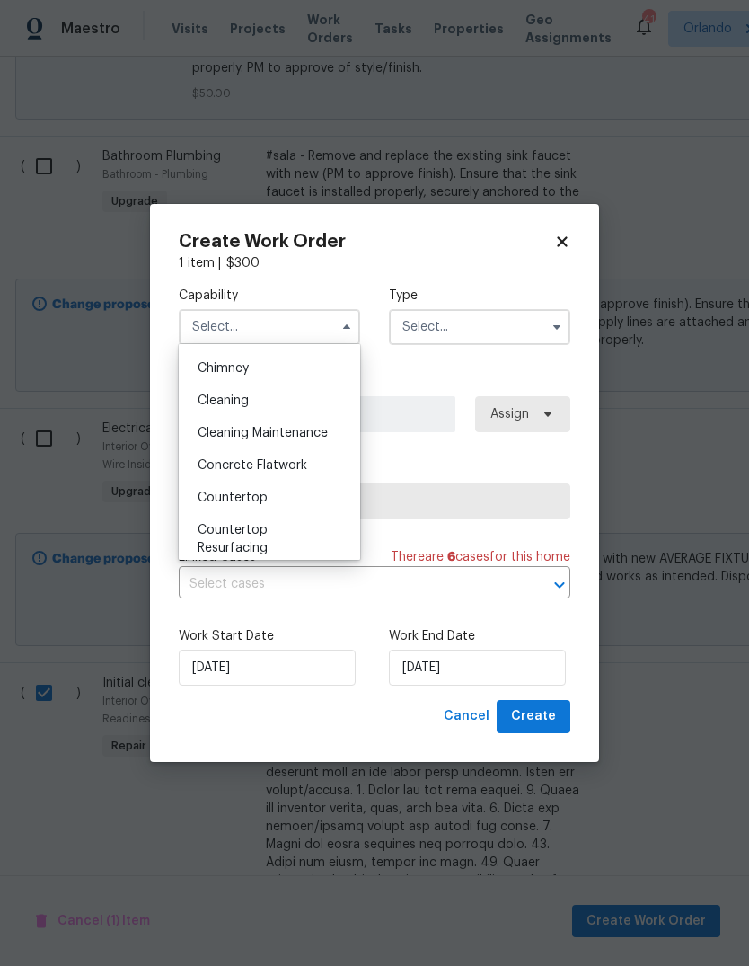
scroll to position [222, 0]
click at [210, 408] on div "Cleaning" at bounding box center [269, 401] width 172 height 32
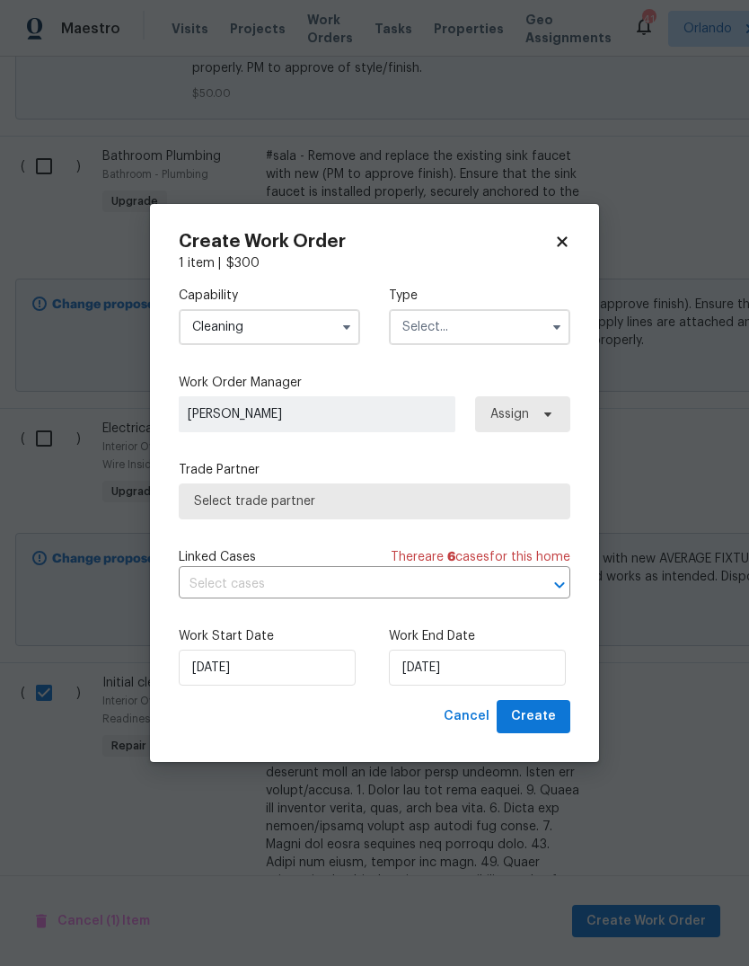
type input "Cleaning"
click at [508, 331] on input "text" at bounding box center [479, 327] width 181 height 36
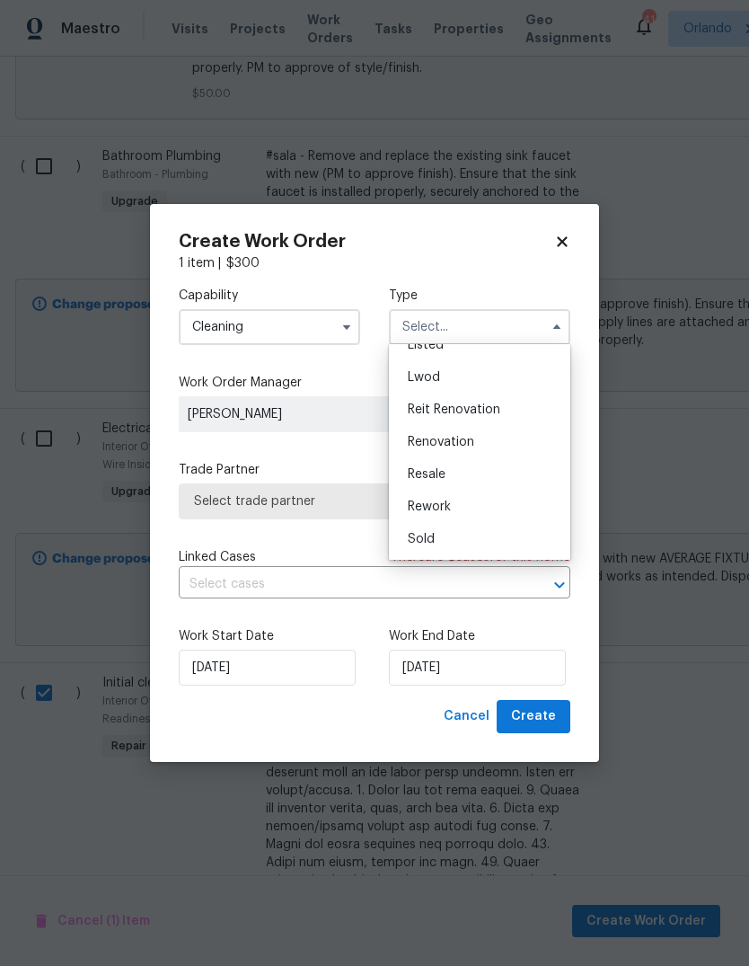
scroll to position [181, 0]
click at [494, 437] on div "Renovation" at bounding box center [479, 442] width 172 height 32
type input "Renovation"
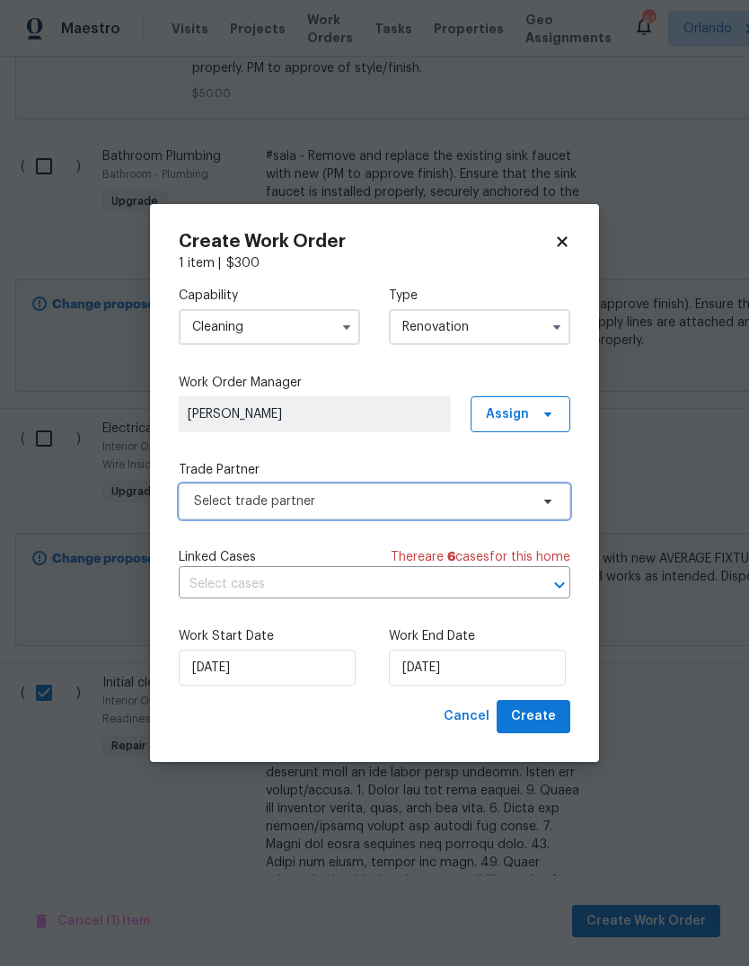
click at [493, 490] on span "Select trade partner" at bounding box center [375, 501] width 392 height 36
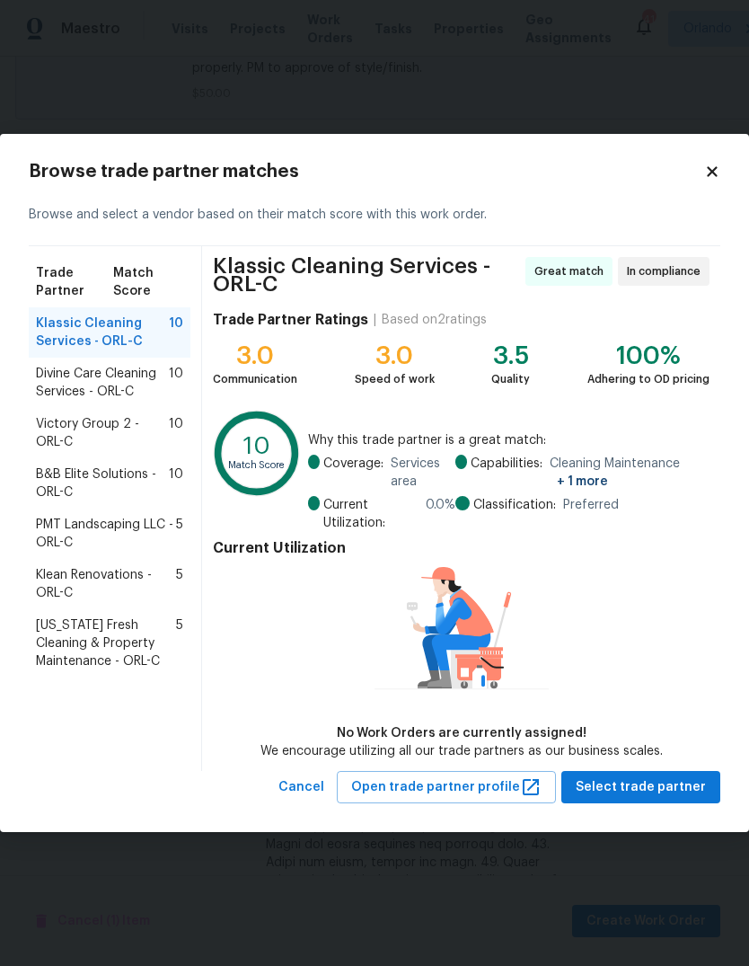
click at [53, 475] on span "B&B Elite Solutions - ORL-C" at bounding box center [102, 483] width 133 height 36
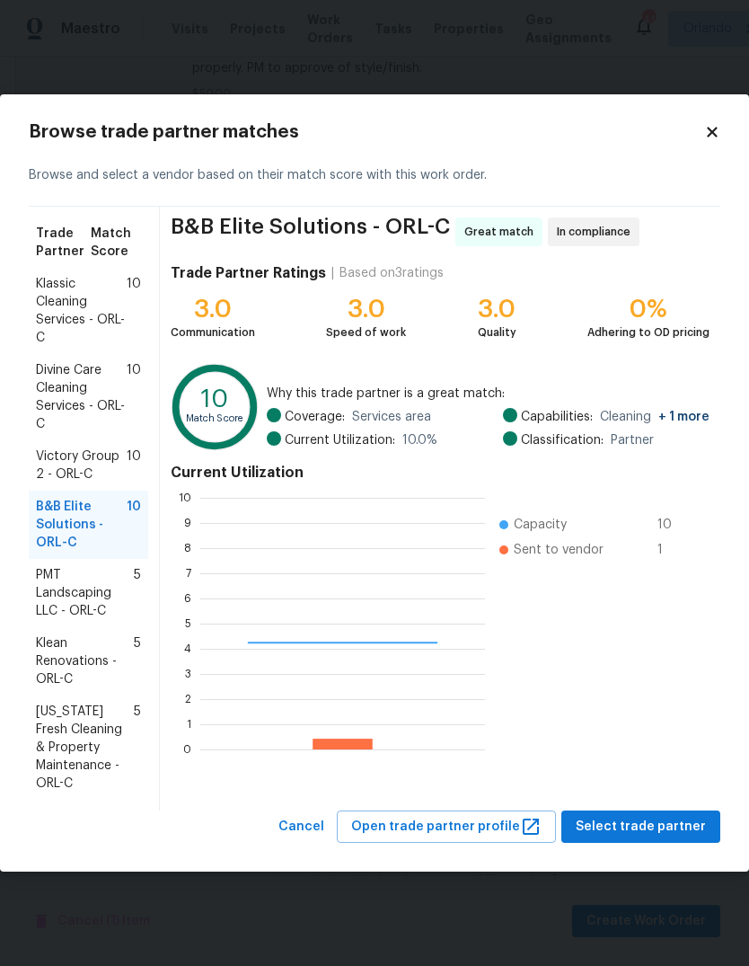
scroll to position [251, 285]
click at [671, 816] on span "Select trade partner" at bounding box center [641, 827] width 130 height 22
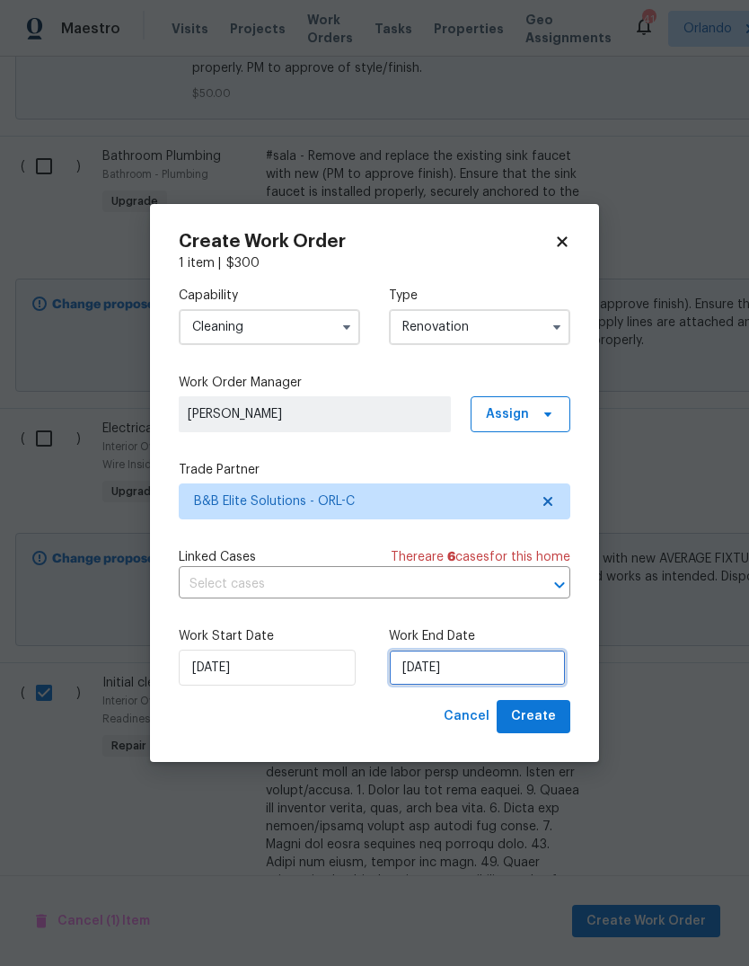
click at [521, 668] on input "[DATE]" at bounding box center [477, 667] width 177 height 36
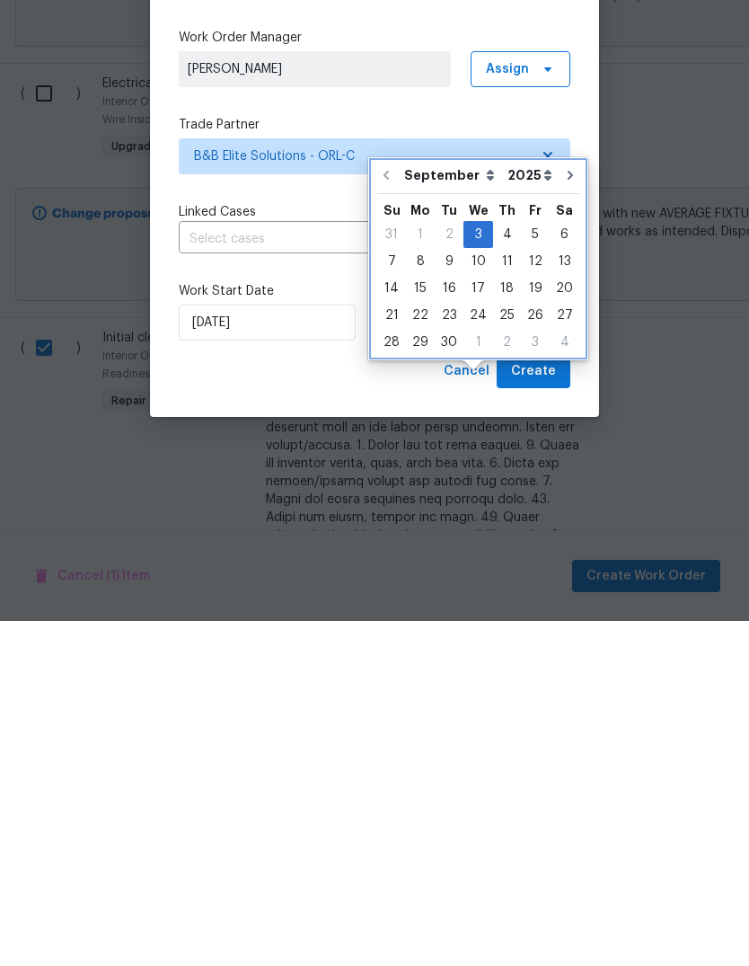
click at [567, 513] on icon "Go to next month" at bounding box center [570, 520] width 14 height 14
type input "[DATE]"
select select "9"
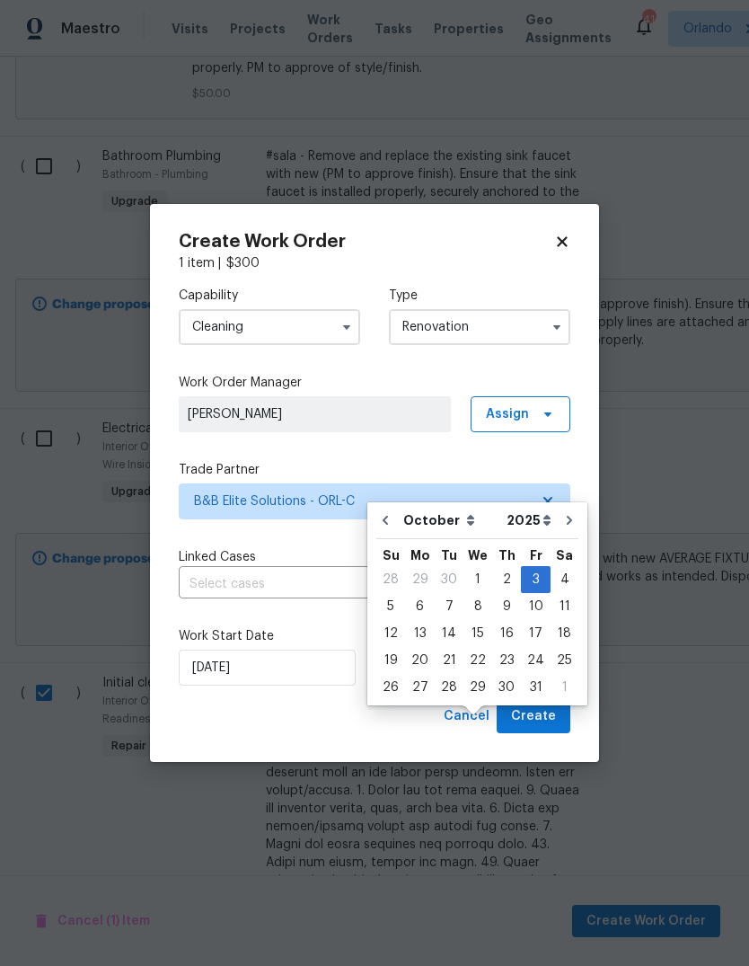
click at [535, 713] on span "Create" at bounding box center [533, 716] width 45 height 22
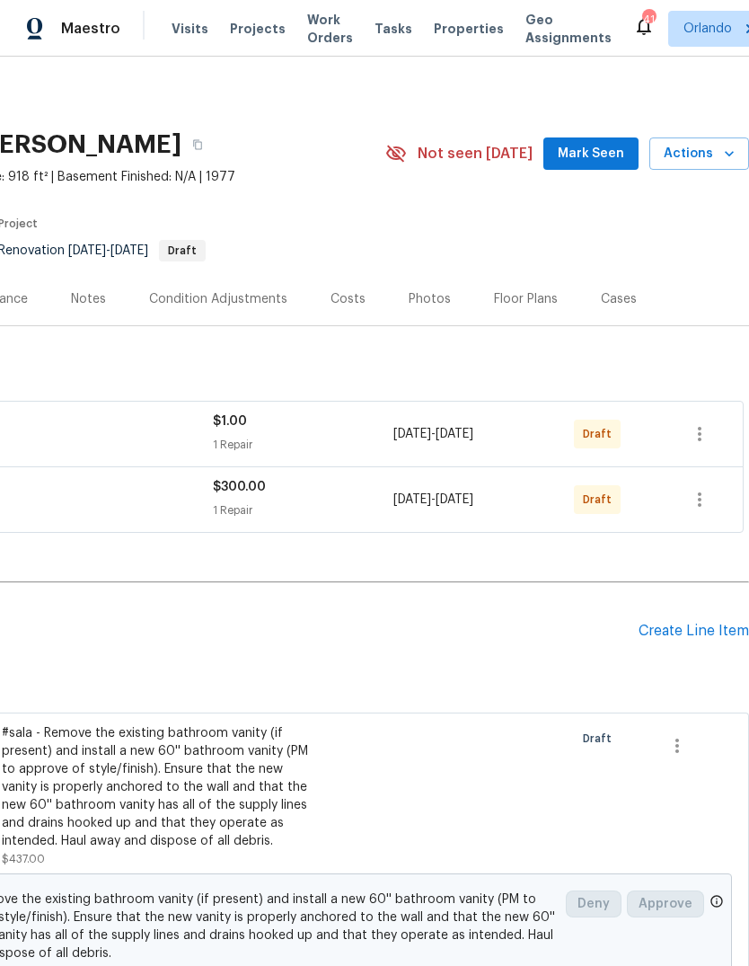
scroll to position [0, 266]
click at [696, 495] on icon "button" at bounding box center [700, 500] width 22 height 22
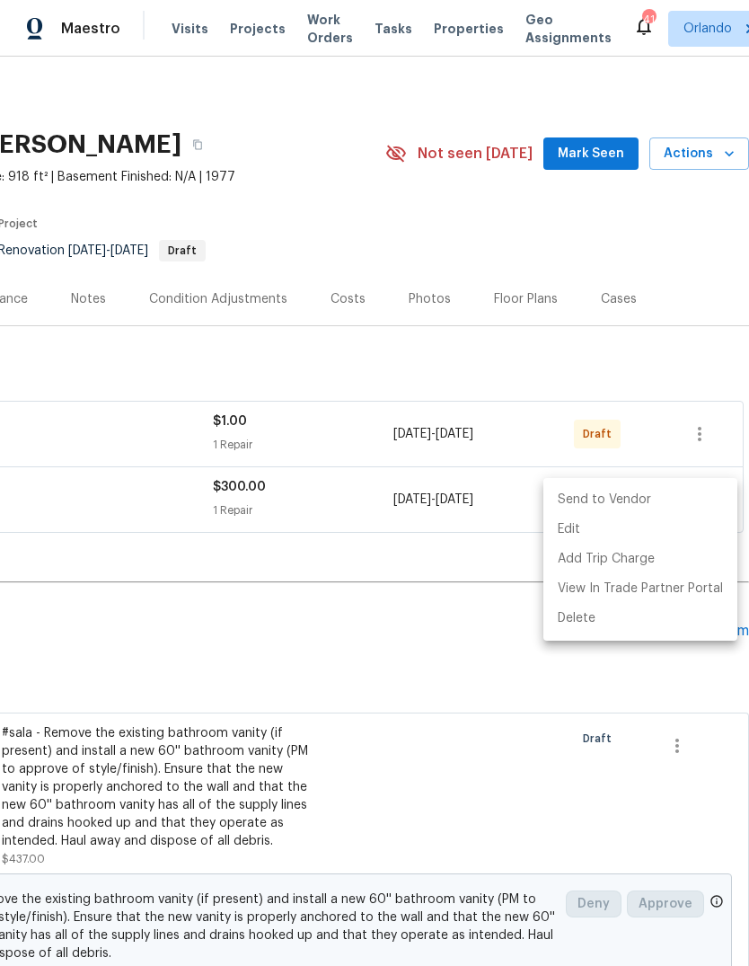
click at [639, 495] on li "Send to Vendor" at bounding box center [640, 500] width 194 height 30
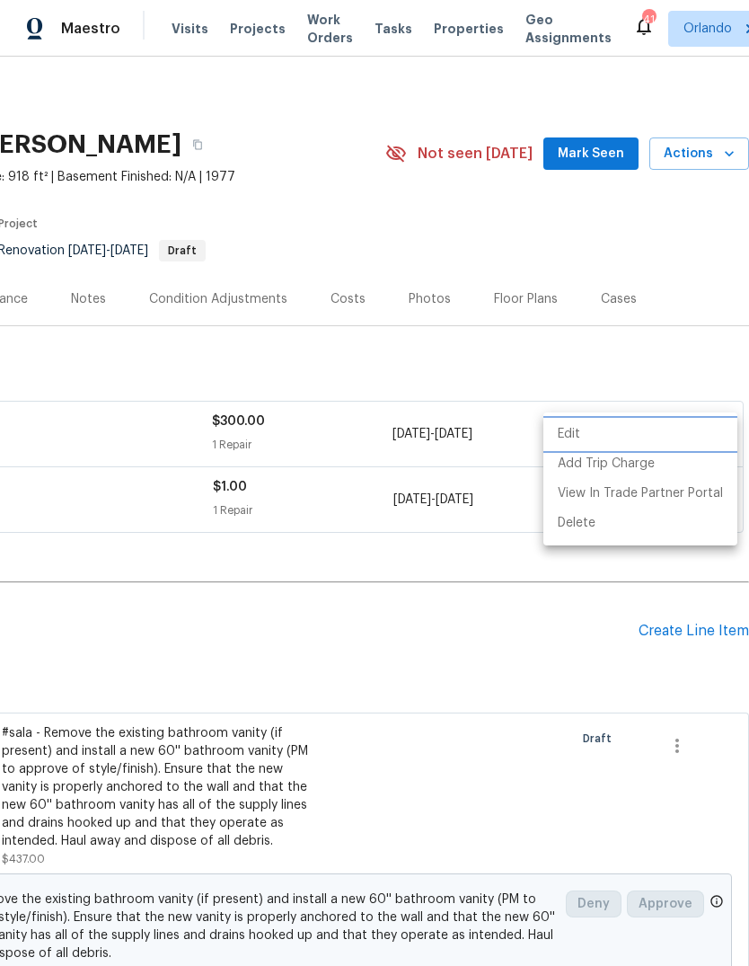
click at [593, 675] on div at bounding box center [374, 483] width 749 height 966
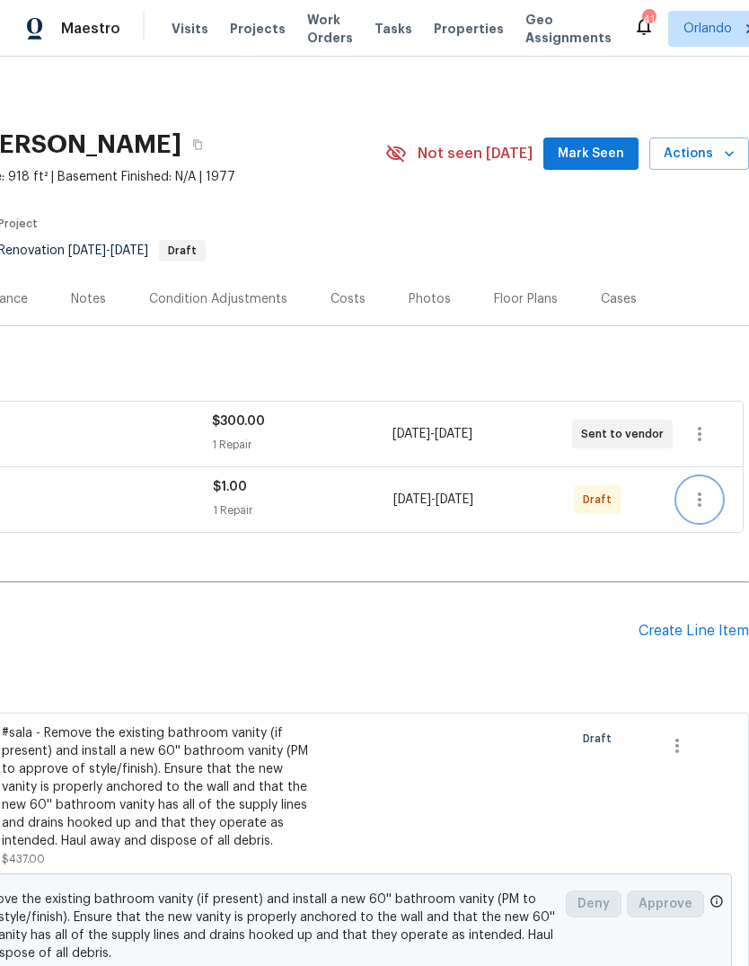
click at [698, 496] on icon "button" at bounding box center [700, 500] width 22 height 22
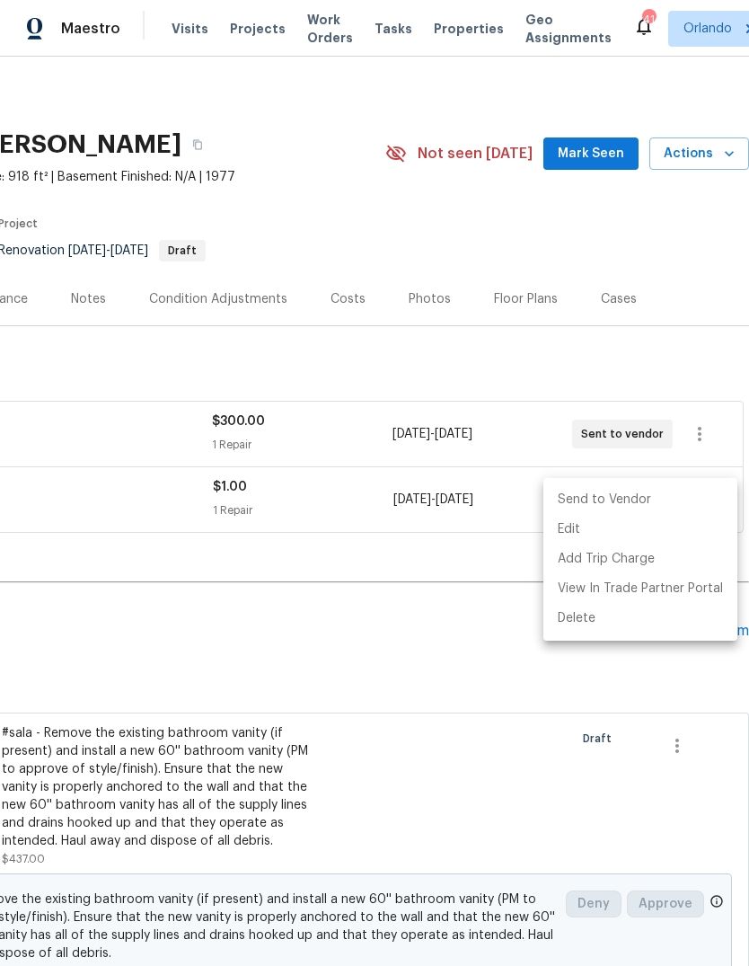
click at [651, 504] on li "Send to Vendor" at bounding box center [640, 500] width 194 height 30
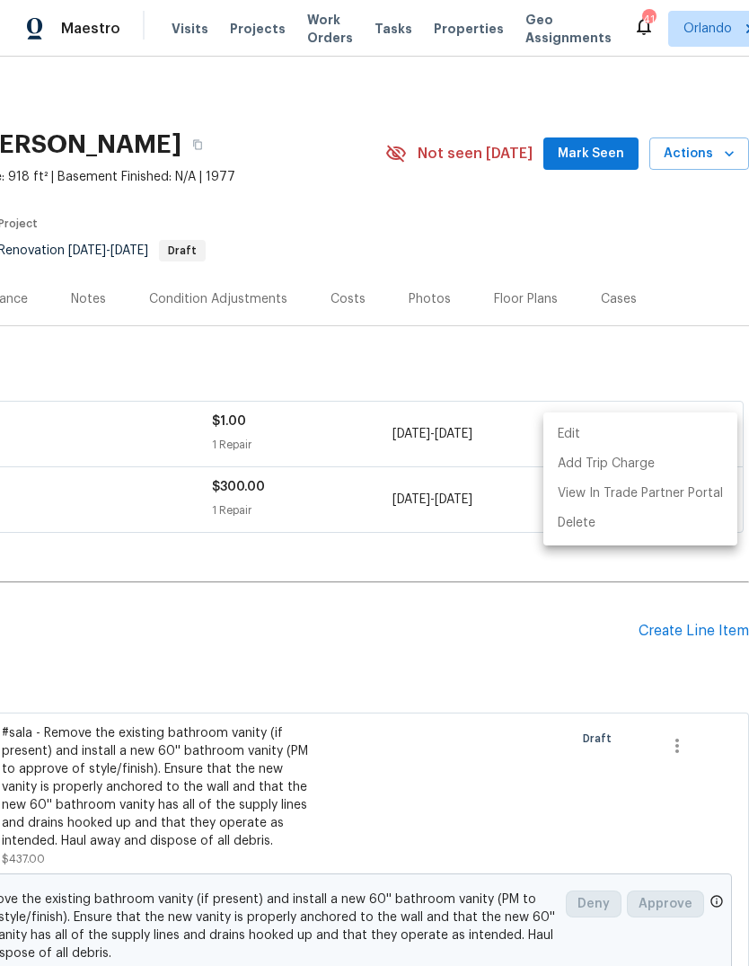
click at [613, 642] on div at bounding box center [374, 483] width 749 height 966
